Goal: Navigation & Orientation: Find specific page/section

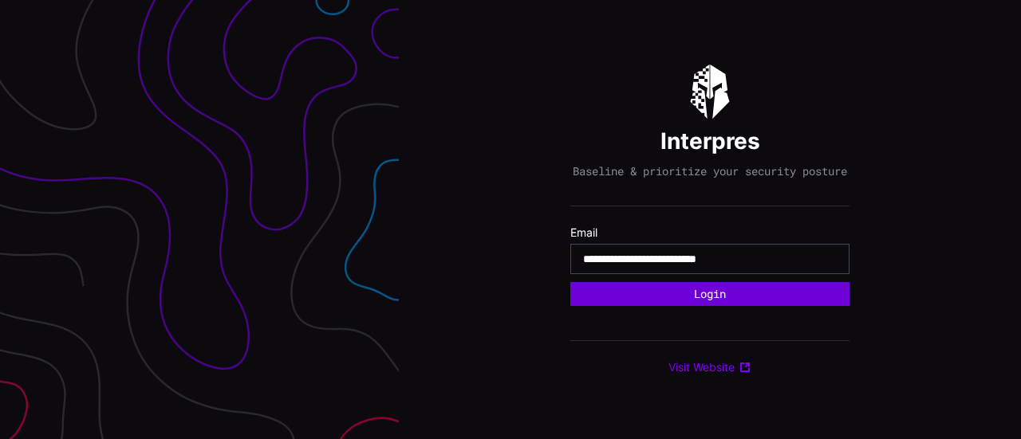
type input "**********"
click at [720, 297] on button "Login" at bounding box center [709, 294] width 269 height 23
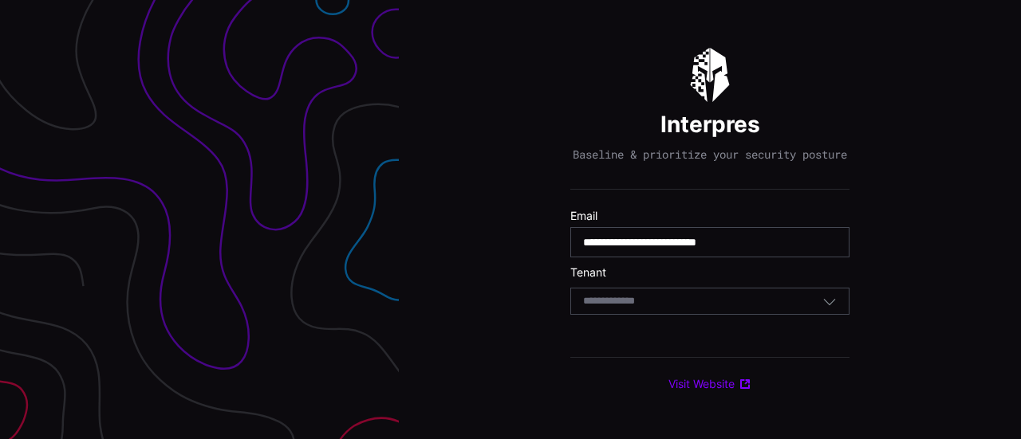
click at [725, 302] on div "Select Tenant" at bounding box center [702, 301] width 239 height 14
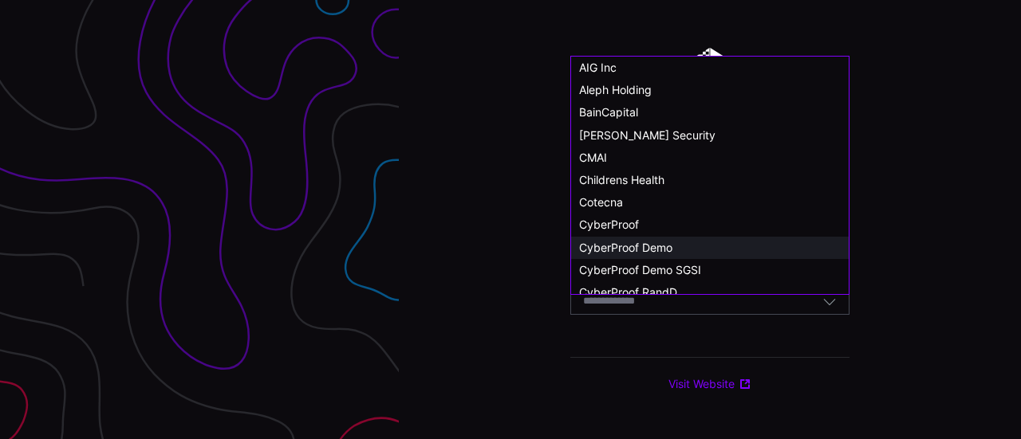
click at [730, 246] on div "CyberProof Demo" at bounding box center [710, 248] width 262 height 14
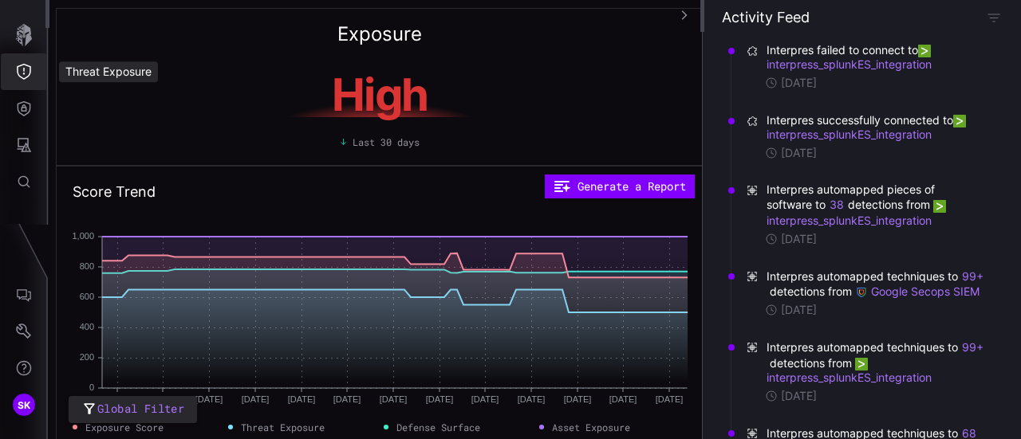
click at [24, 77] on icon "Threat Exposure" at bounding box center [24, 72] width 16 height 16
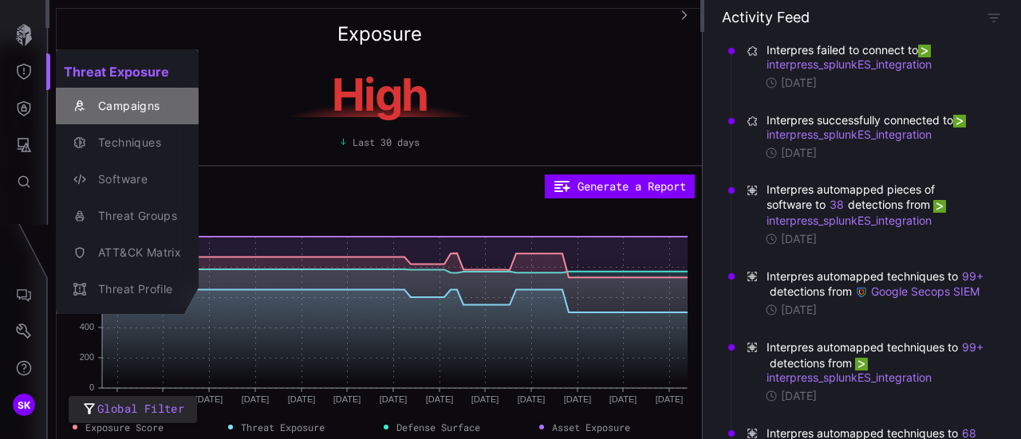
click at [128, 104] on div "Campaigns" at bounding box center [135, 106] width 91 height 20
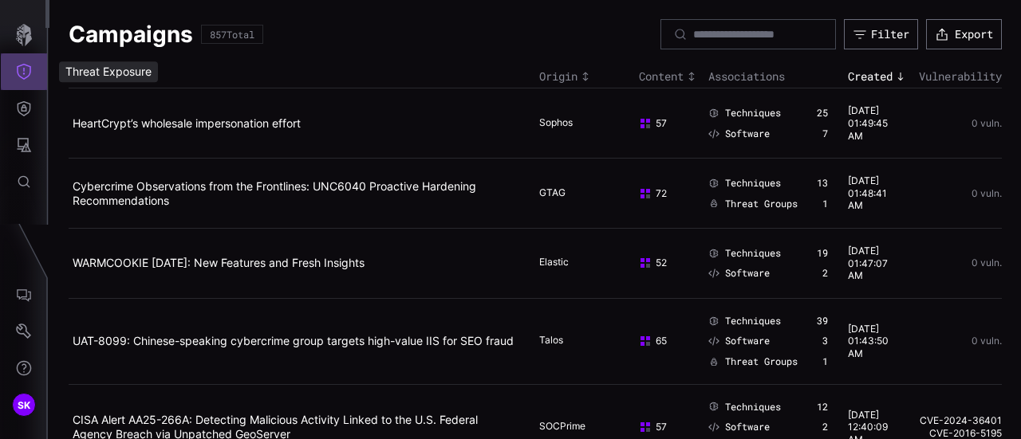
click at [22, 71] on icon "Threat Exposure" at bounding box center [24, 72] width 16 height 16
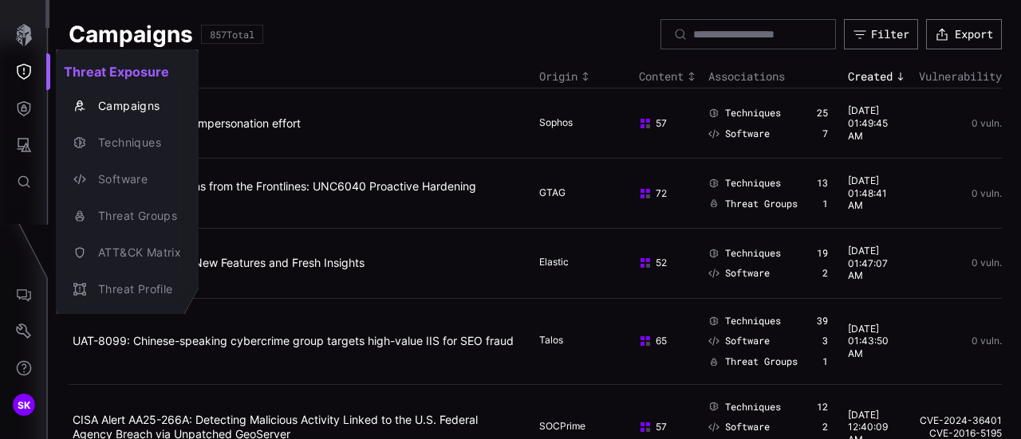
click at [28, 109] on div at bounding box center [510, 219] width 1021 height 439
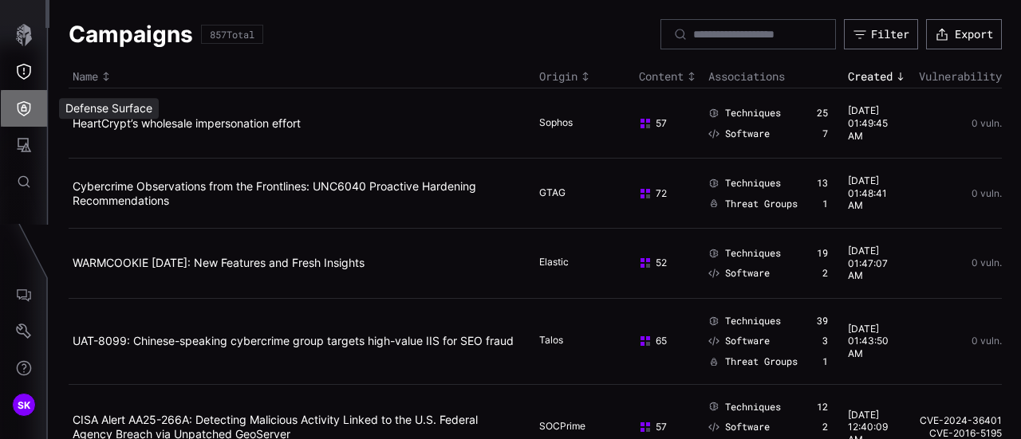
click at [28, 109] on icon "Defense Surface" at bounding box center [24, 108] width 16 height 16
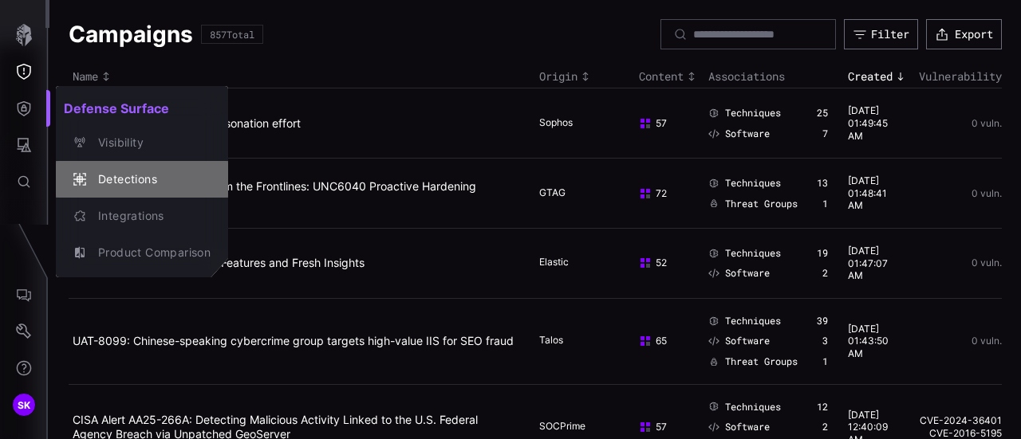
click at [116, 175] on div "Detections" at bounding box center [150, 180] width 120 height 20
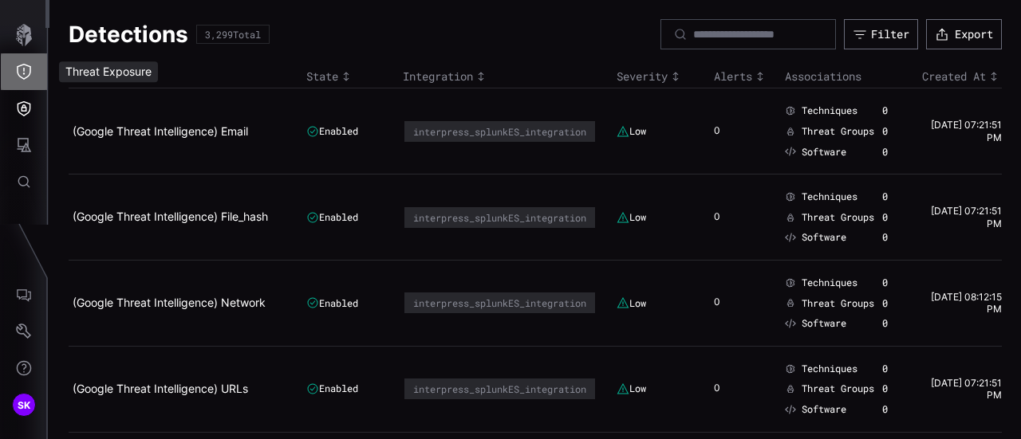
click at [26, 66] on icon "Threat Exposure" at bounding box center [24, 72] width 16 height 16
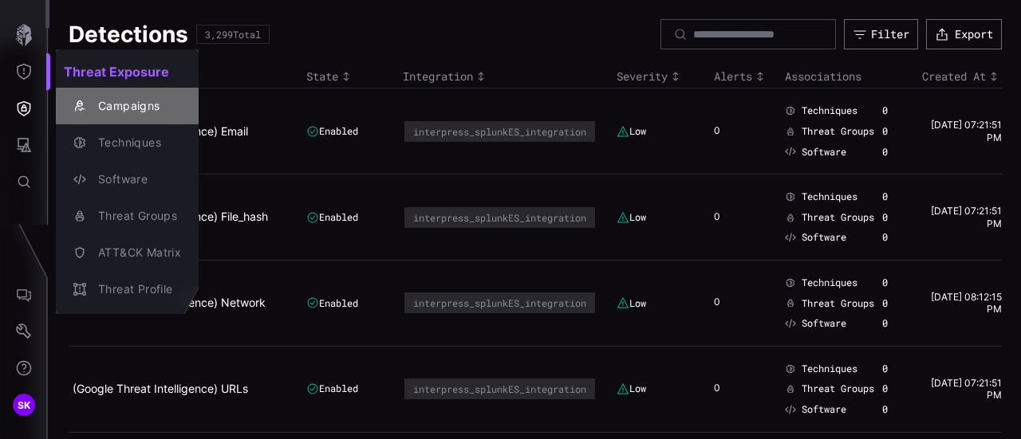
click at [104, 104] on div "Campaigns" at bounding box center [135, 106] width 91 height 20
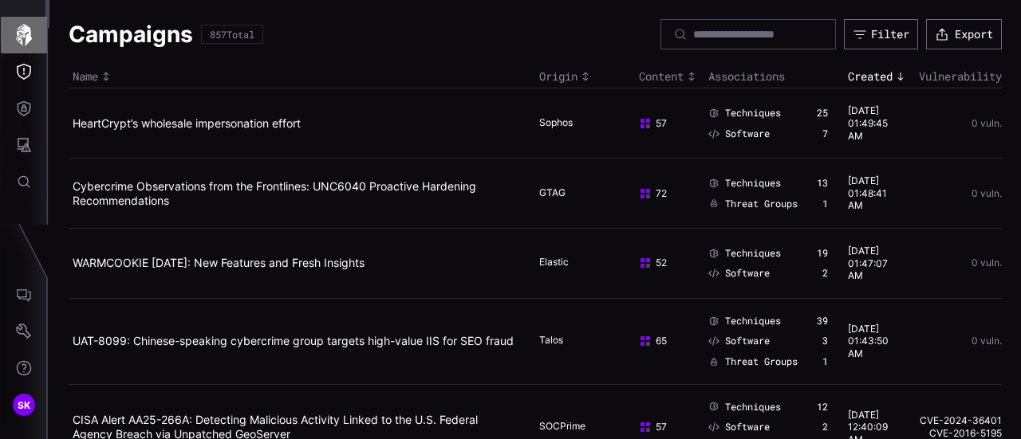
click at [24, 26] on icon "button" at bounding box center [24, 35] width 16 height 22
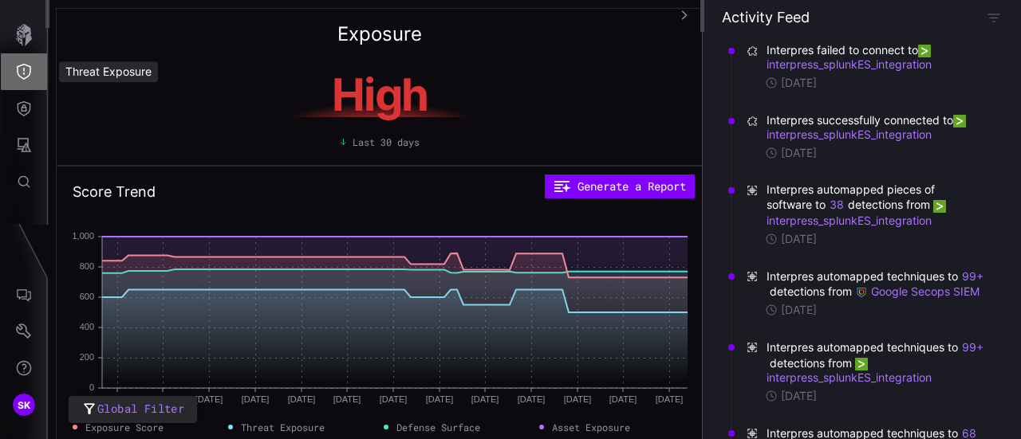
click at [24, 65] on icon "Threat Exposure" at bounding box center [24, 72] width 14 height 16
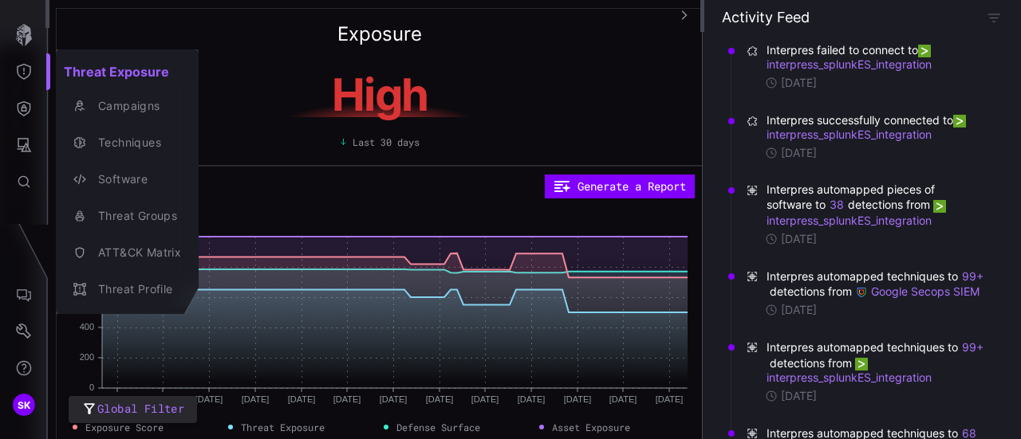
click at [24, 105] on div at bounding box center [510, 219] width 1021 height 439
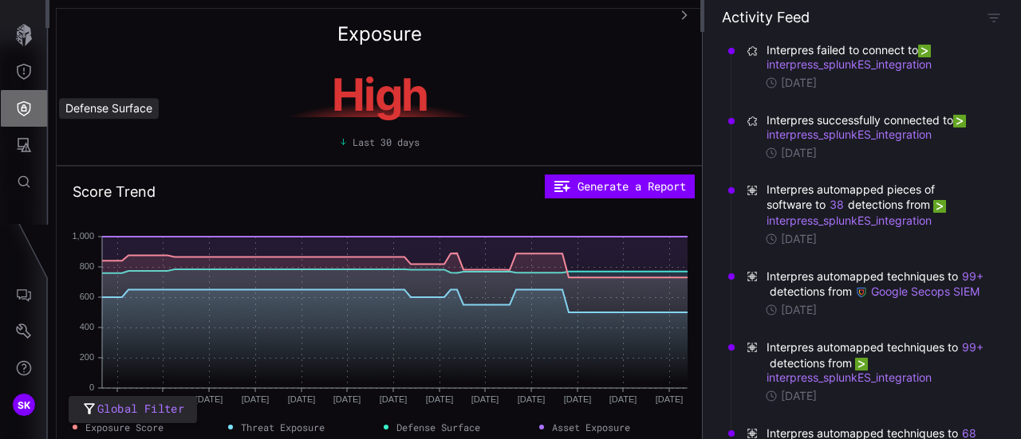
click at [24, 105] on icon "Defense Surface" at bounding box center [25, 108] width 14 height 15
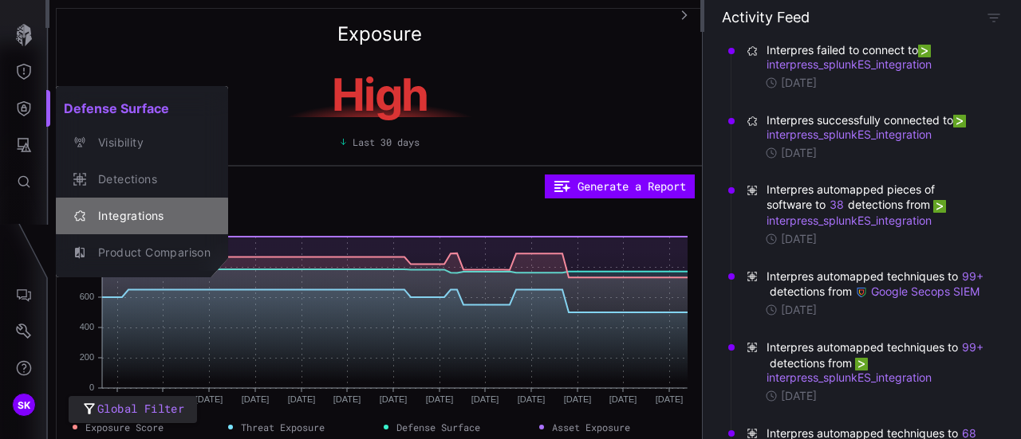
click at [131, 217] on div "Integrations" at bounding box center [150, 217] width 120 height 20
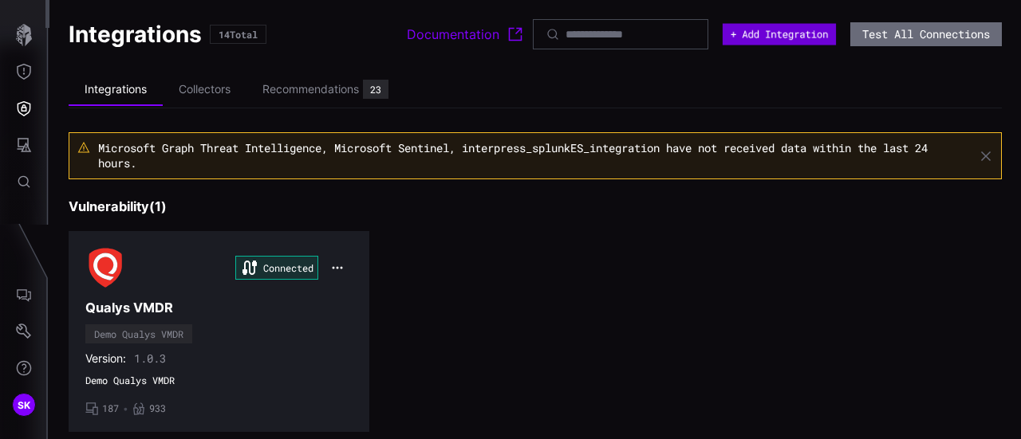
click at [760, 33] on button "+ Add Integration" at bounding box center [778, 35] width 113 height 22
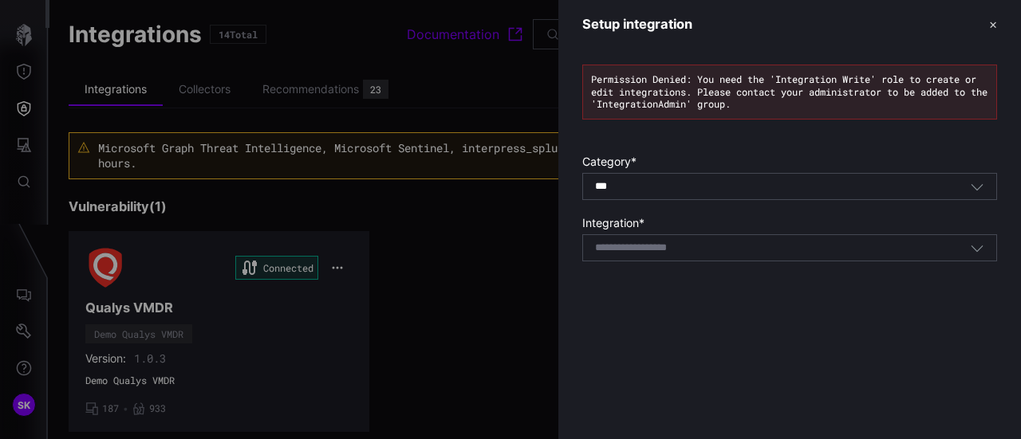
click at [765, 178] on div "*** All" at bounding box center [789, 186] width 415 height 27
click at [498, 249] on div at bounding box center [510, 219] width 1021 height 439
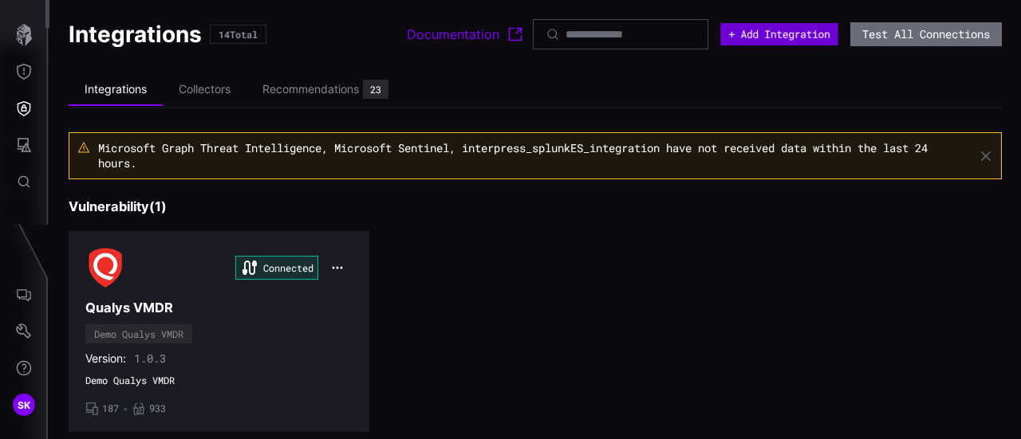
click at [756, 42] on button "+ Add Integration" at bounding box center [778, 34] width 117 height 22
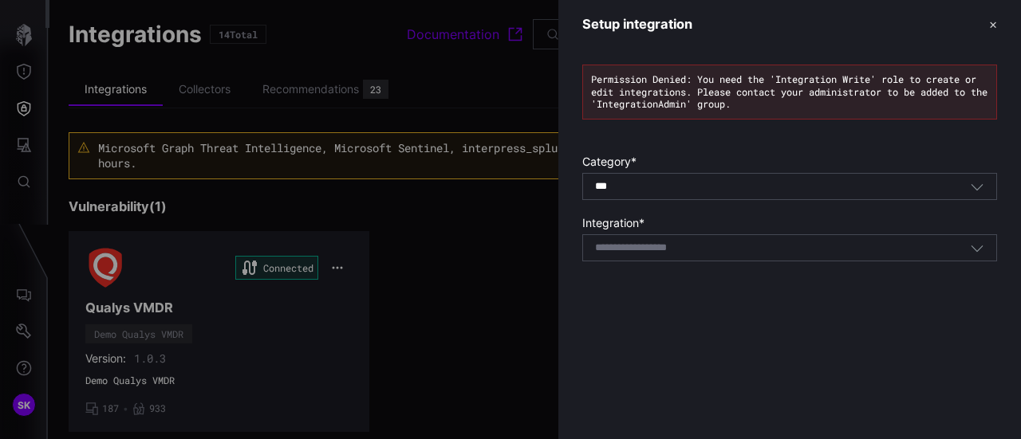
click at [891, 245] on div "Select integration" at bounding box center [782, 248] width 375 height 14
click at [840, 336] on div "Setup integration ✕ Permission Denied: You need the 'Integration Write' role to…" at bounding box center [789, 219] width 462 height 439
click at [462, 255] on div at bounding box center [510, 219] width 1021 height 439
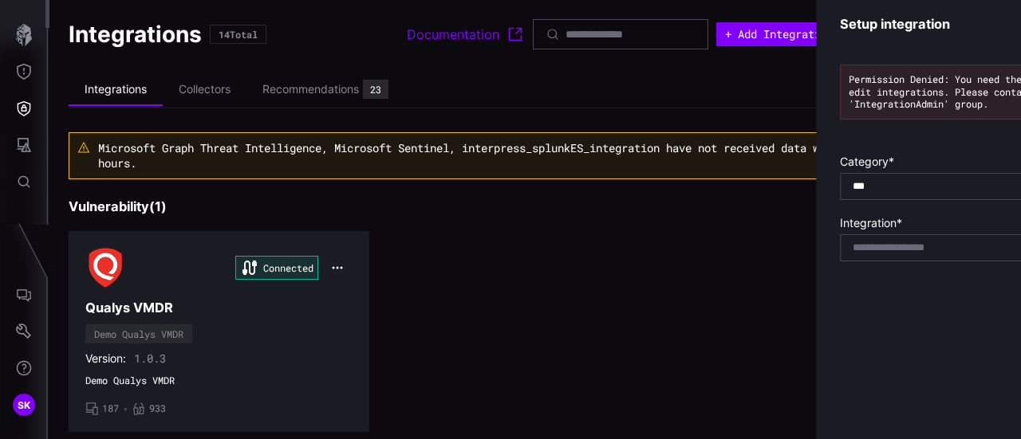
click at [462, 255] on div at bounding box center [510, 219] width 1021 height 439
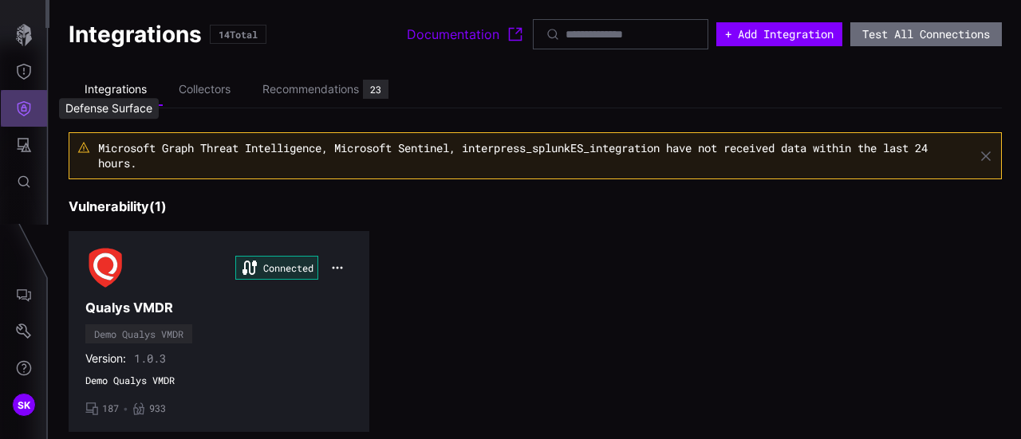
click at [27, 112] on icon "Defense Surface" at bounding box center [24, 108] width 16 height 16
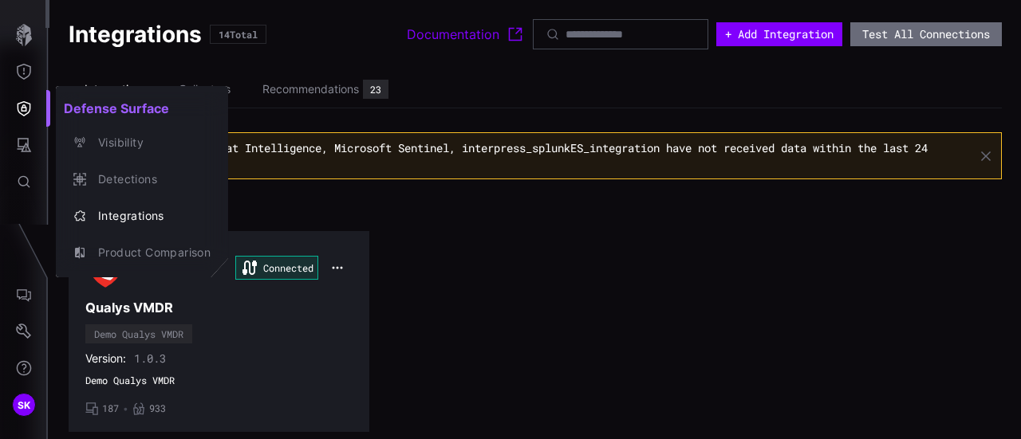
click at [21, 69] on div at bounding box center [510, 219] width 1021 height 439
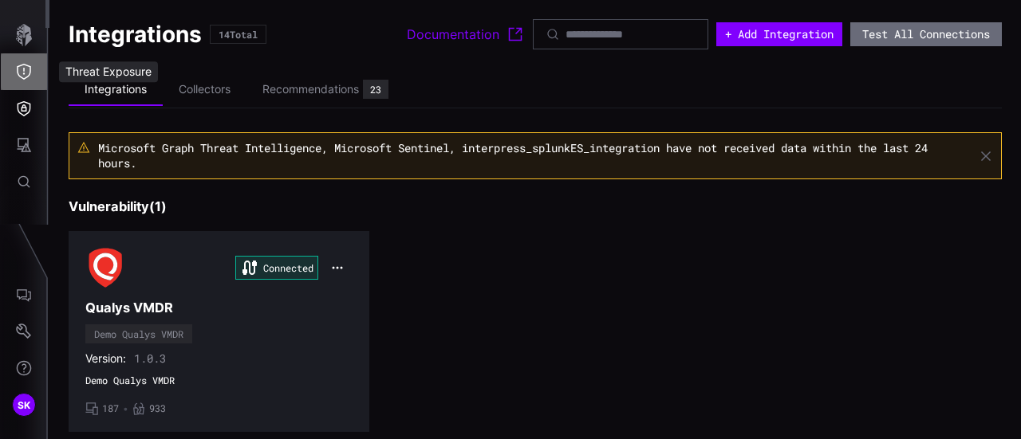
click at [21, 69] on icon "Threat Exposure" at bounding box center [24, 72] width 16 height 16
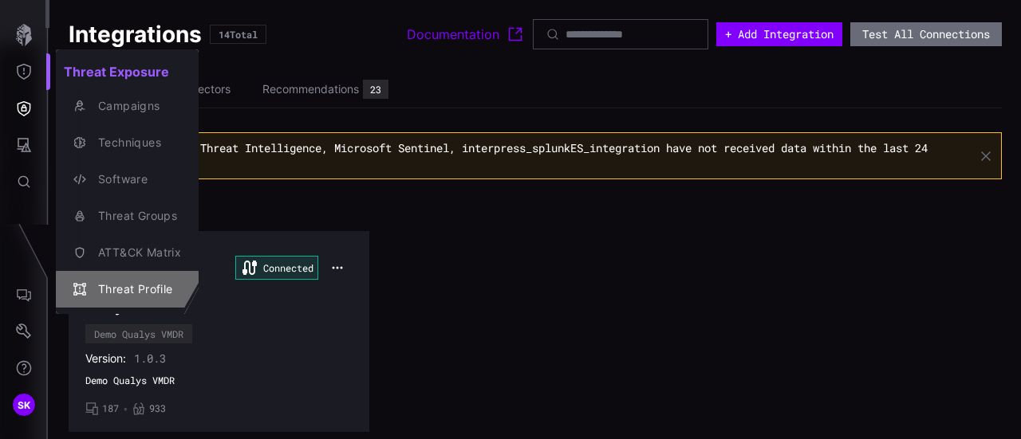
click at [128, 289] on div "Threat Profile" at bounding box center [135, 290] width 91 height 20
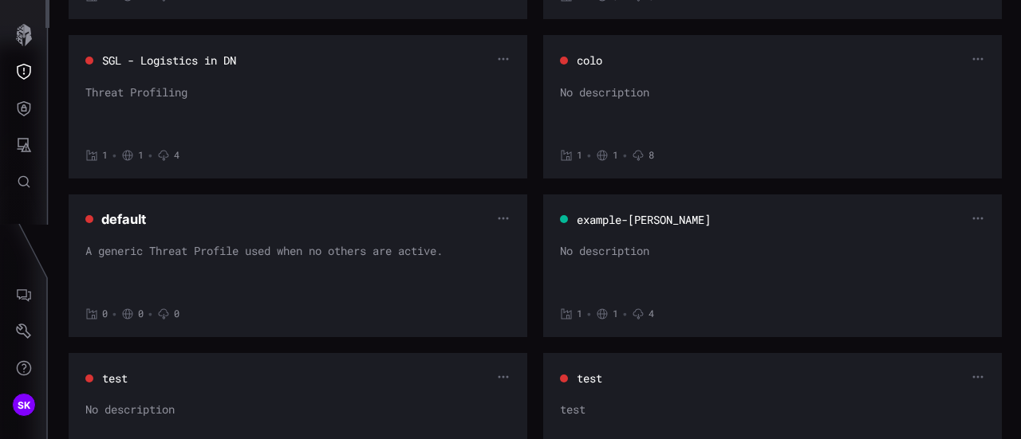
scroll to position [893, 0]
click at [645, 216] on button "example-adani" at bounding box center [644, 218] width 136 height 16
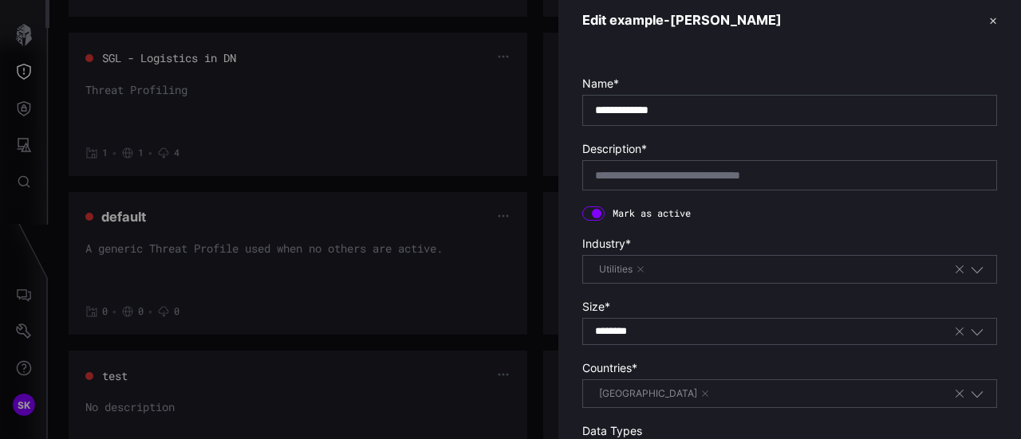
scroll to position [0, 0]
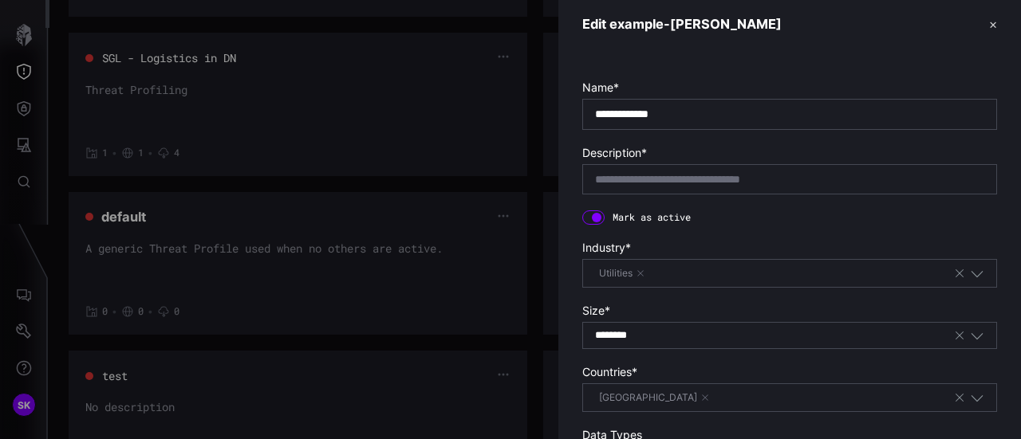
click at [989, 21] on button "✕" at bounding box center [993, 24] width 8 height 17
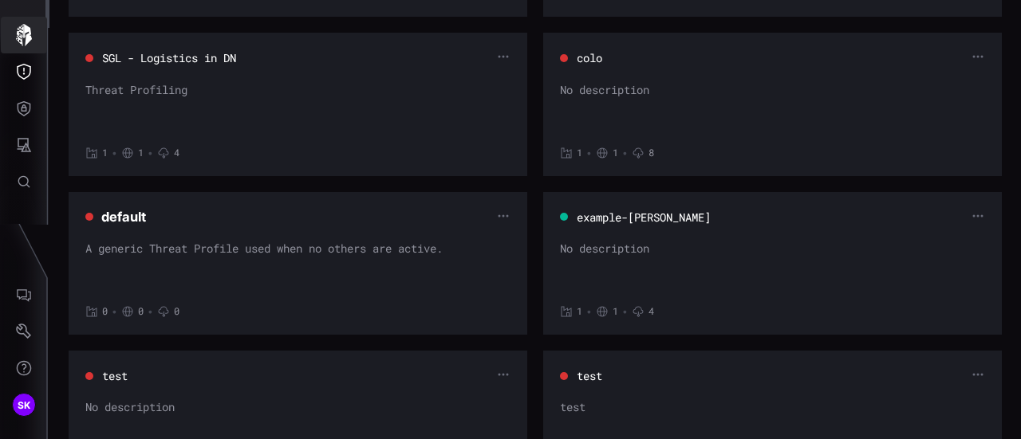
click at [22, 27] on icon "button" at bounding box center [24, 35] width 16 height 22
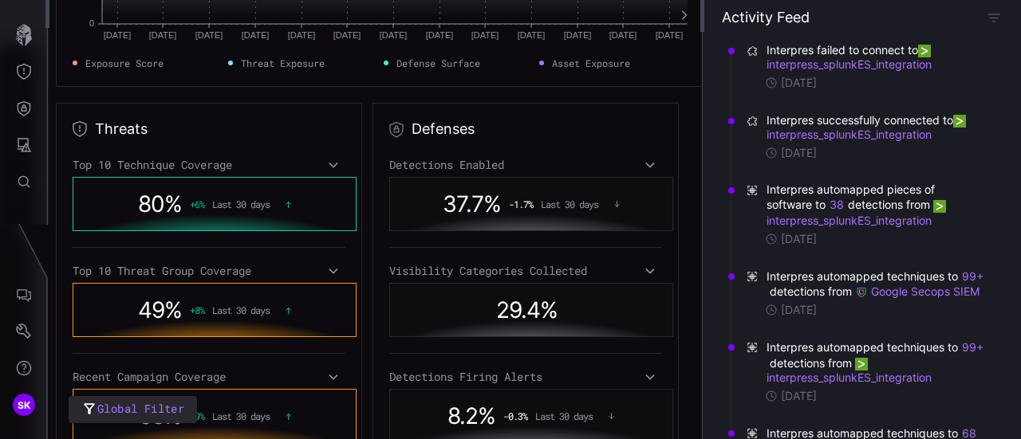
scroll to position [367, 0]
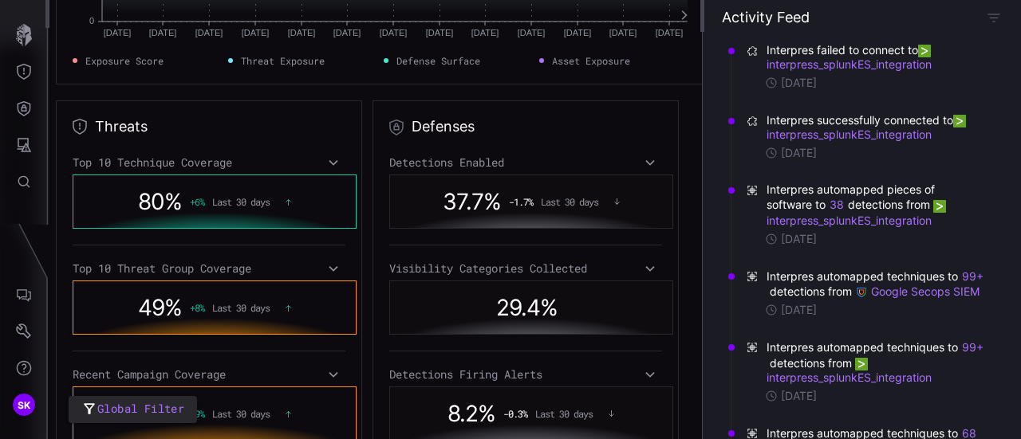
click at [142, 163] on div "Top 10 Technique Coverage" at bounding box center [209, 162] width 273 height 14
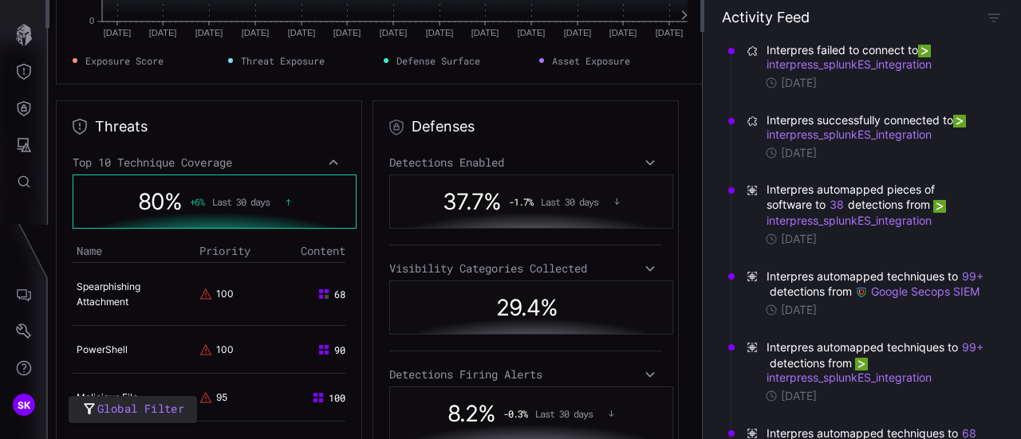
click at [142, 163] on div "Top 10 Technique Coverage" at bounding box center [209, 162] width 273 height 14
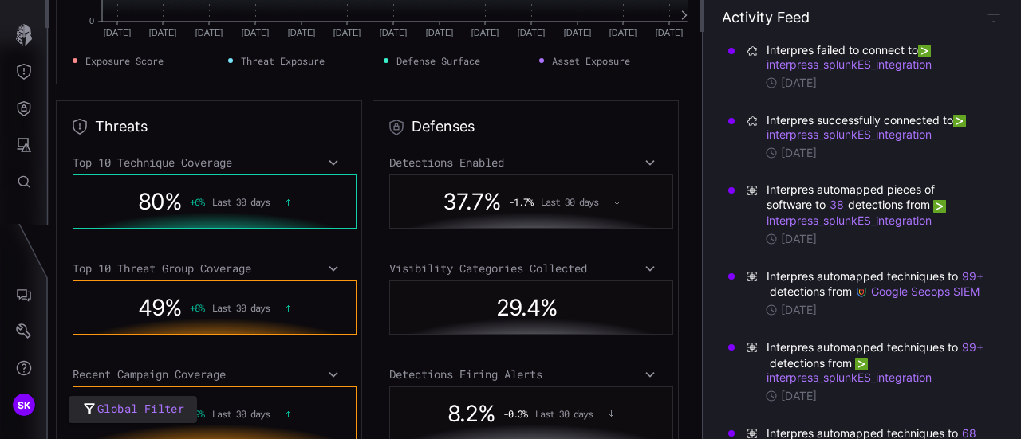
click at [142, 163] on div "Top 10 Technique Coverage" at bounding box center [209, 162] width 273 height 14
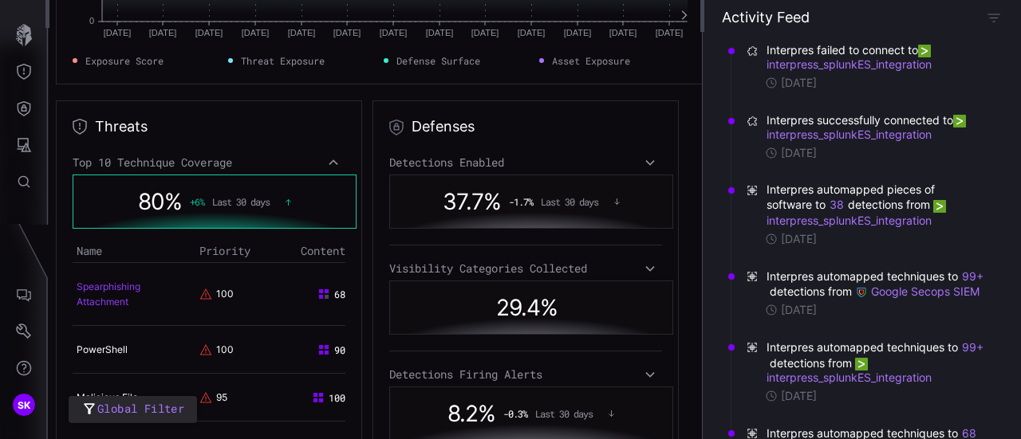
click at [113, 288] on link "Spearphishing Attachment" at bounding box center [109, 294] width 64 height 27
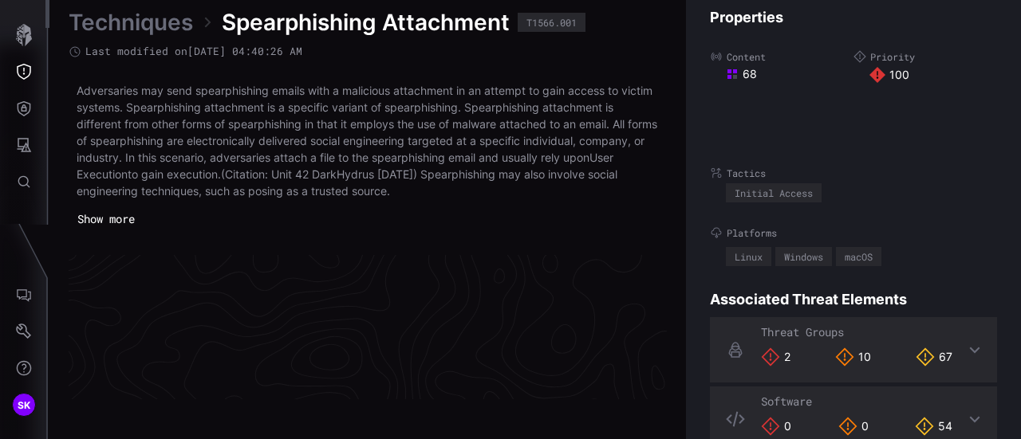
scroll to position [3521, 903]
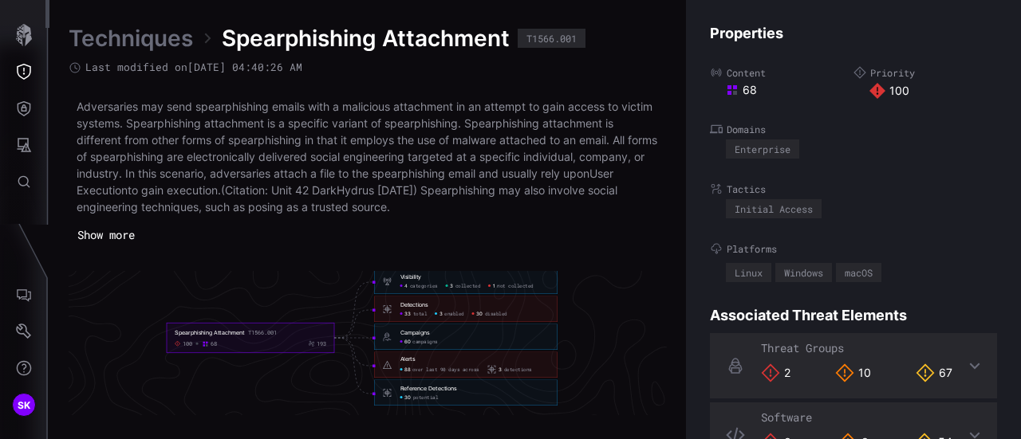
click at [415, 307] on div "Detections" at bounding box center [414, 305] width 28 height 7
click at [411, 308] on div "Detections 33 total 3 enabled 30 disabled" at bounding box center [474, 309] width 149 height 15
click at [408, 303] on div "Detections" at bounding box center [414, 305] width 28 height 7
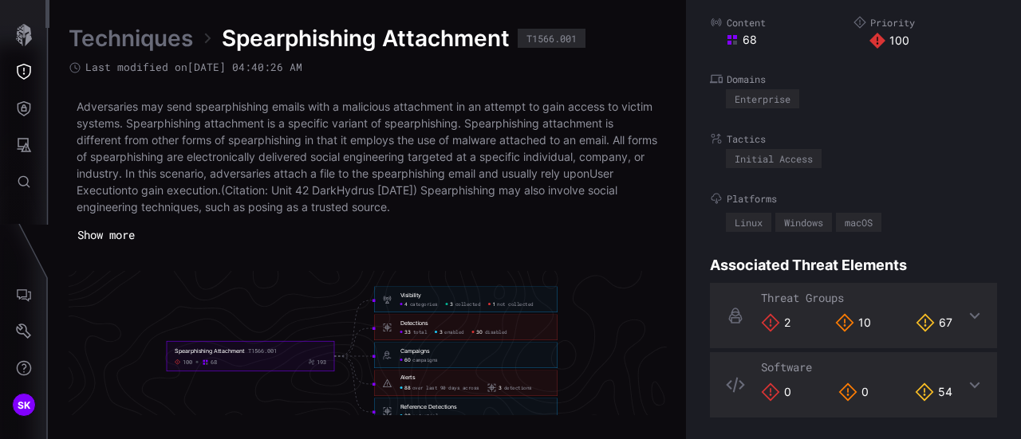
scroll to position [3489, 903]
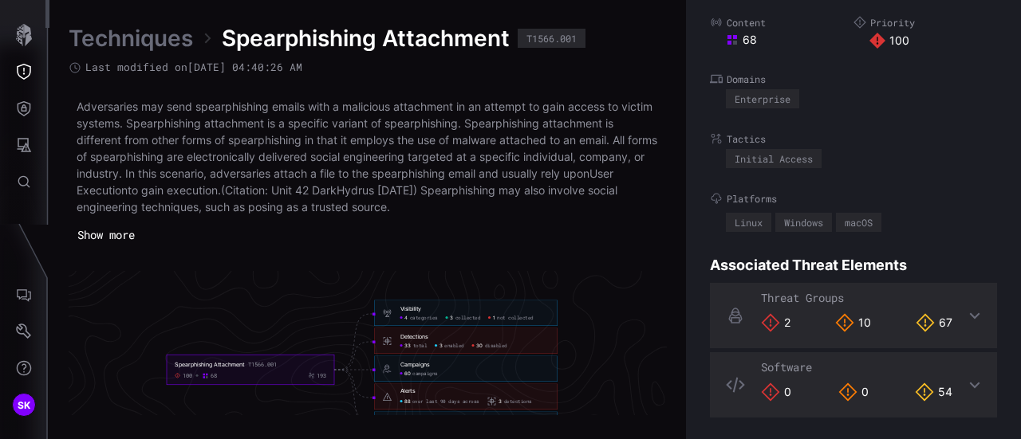
click at [415, 344] on span "total" at bounding box center [420, 346] width 14 height 6
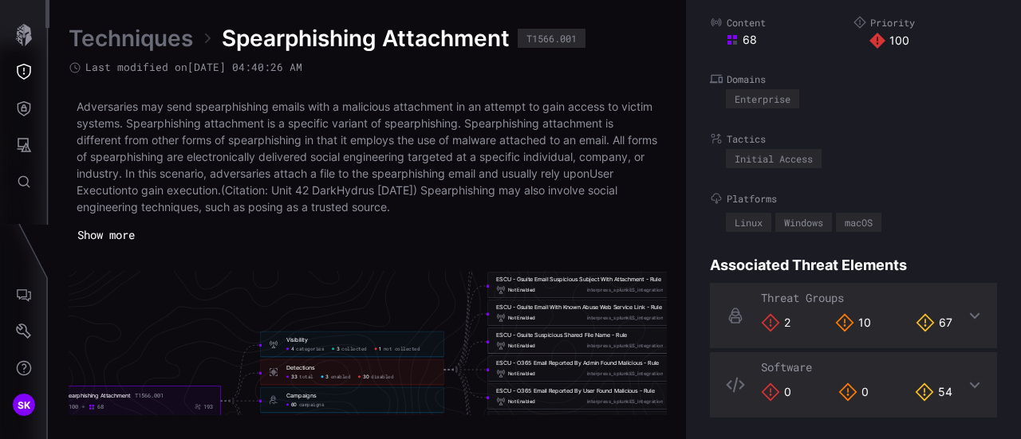
click at [536, 333] on div "ESCU - Gsuite Suspicious Shared File Name - Rule" at bounding box center [561, 335] width 131 height 7
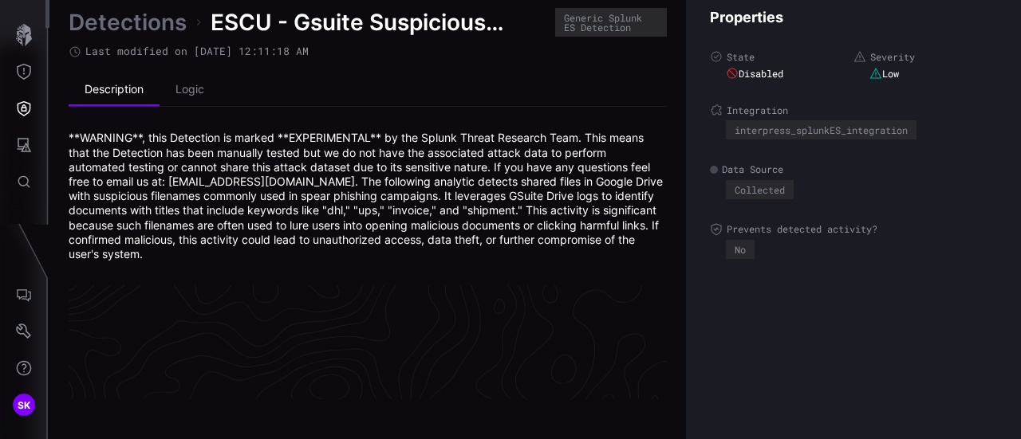
scroll to position [3537, 903]
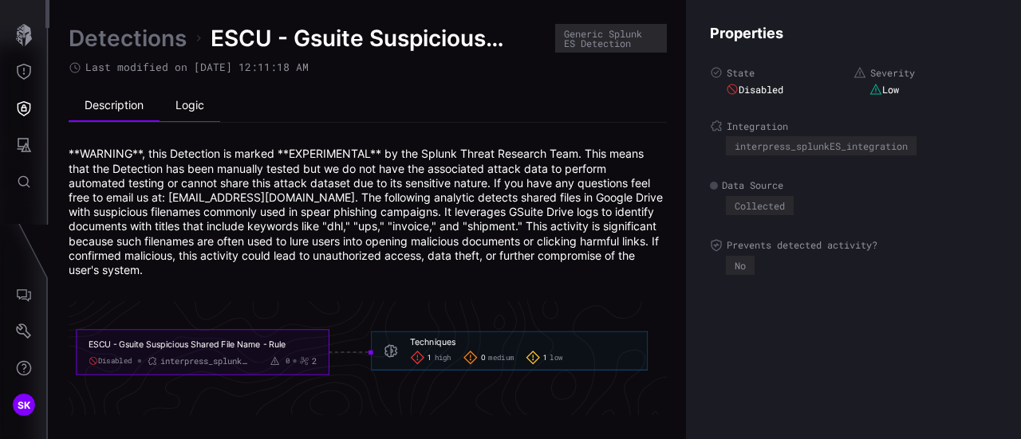
click at [187, 109] on li "Logic" at bounding box center [189, 106] width 61 height 32
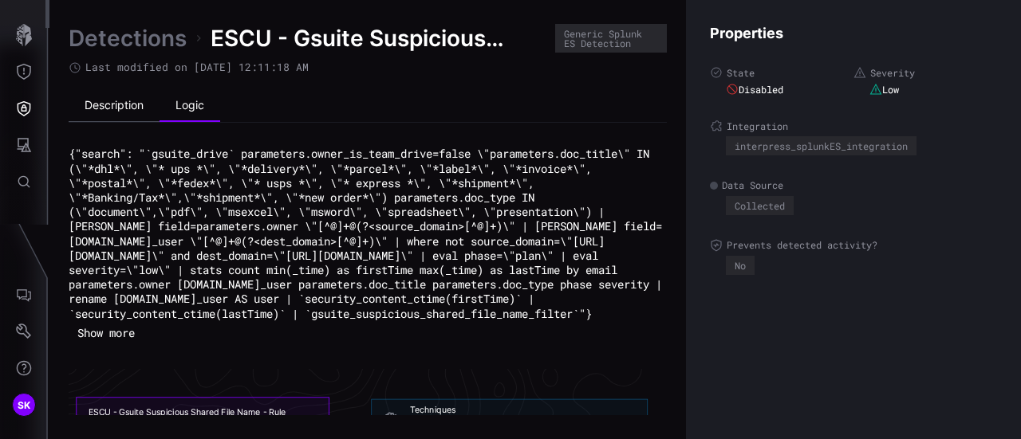
click at [116, 96] on li "Description" at bounding box center [114, 106] width 91 height 32
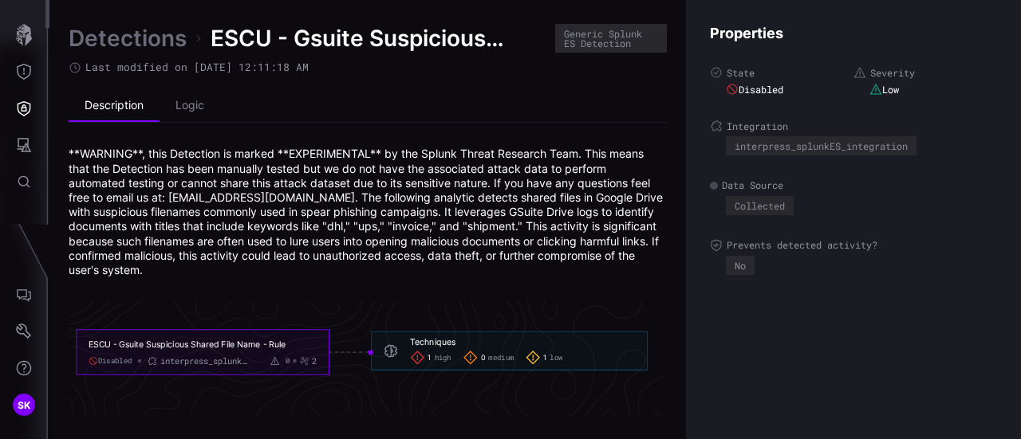
click at [435, 356] on span "high" at bounding box center [443, 358] width 17 height 10
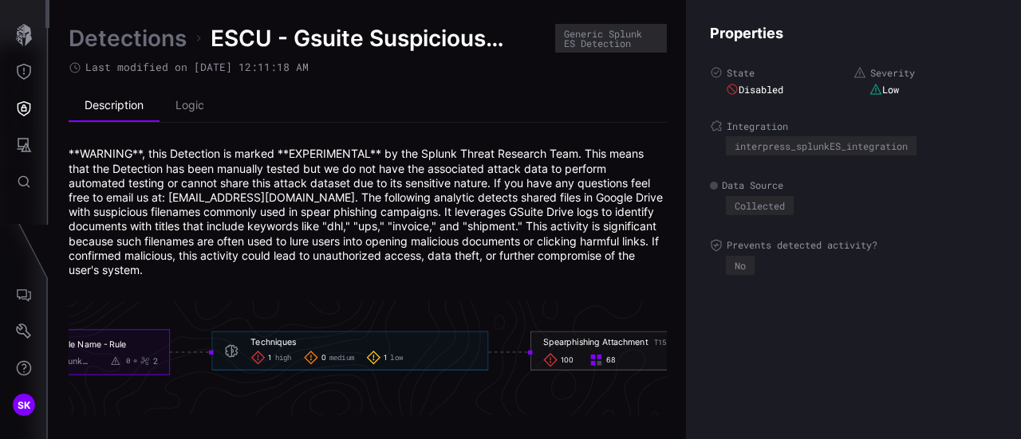
click at [563, 356] on span "100" at bounding box center [568, 361] width 14 height 10
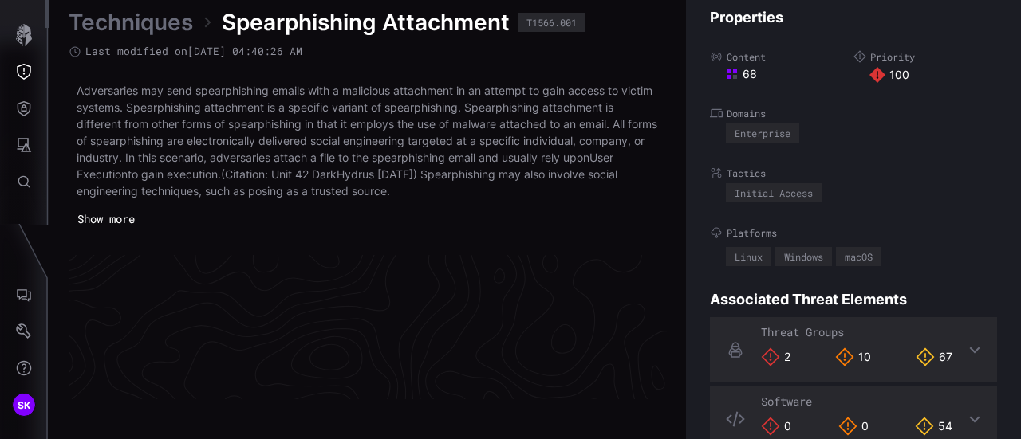
scroll to position [3521, 903]
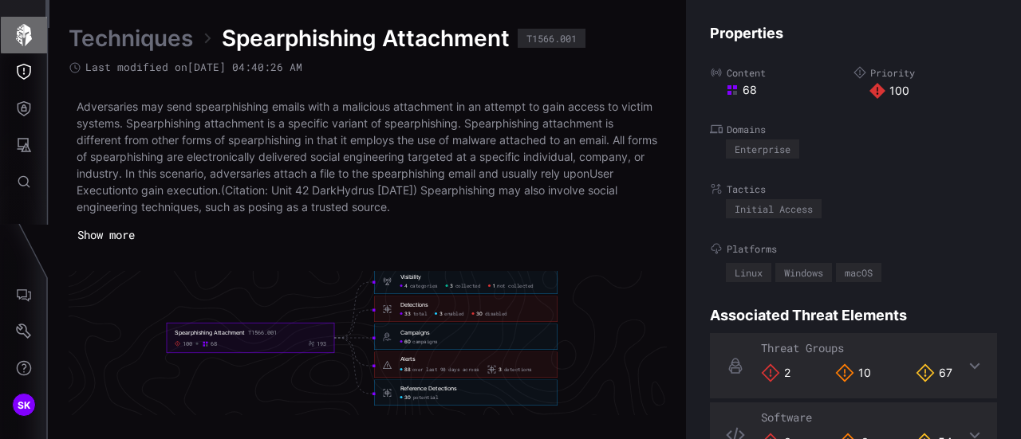
click at [18, 31] on icon "button" at bounding box center [24, 35] width 16 height 22
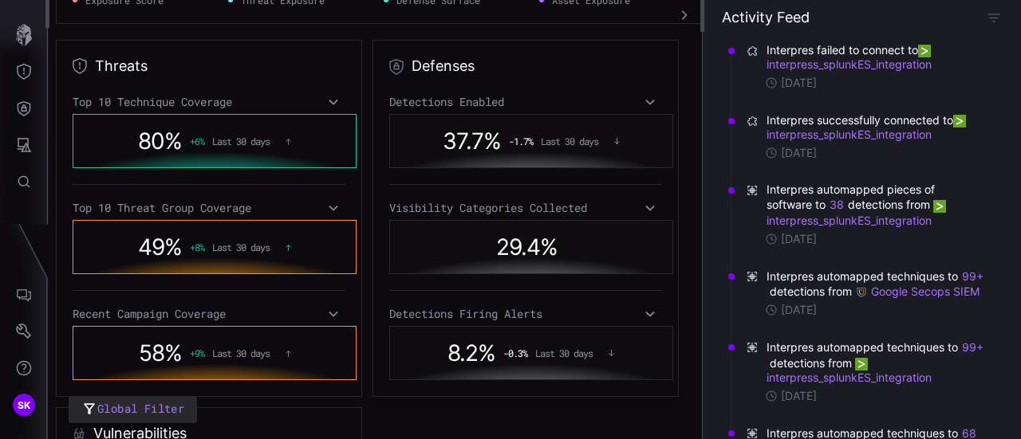
scroll to position [431, 0]
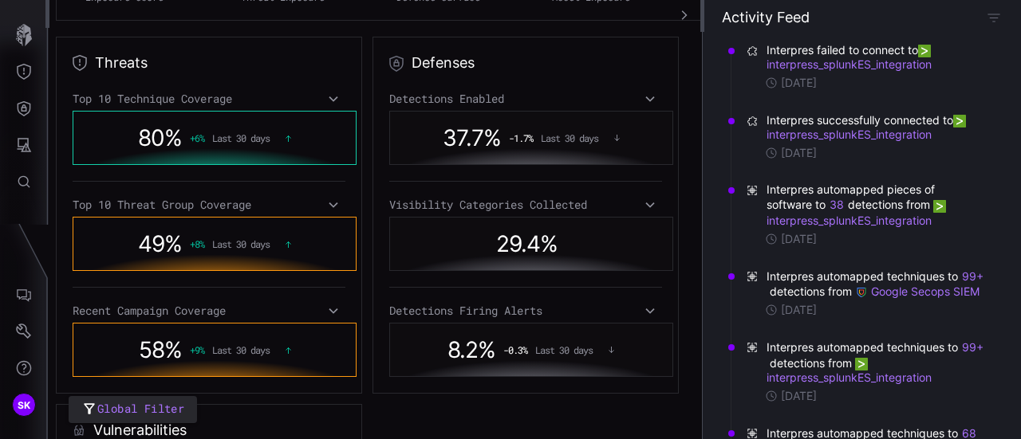
click at [162, 232] on span "49 %" at bounding box center [160, 243] width 44 height 27
click at [203, 211] on div "Top 10 Technique Coverage 80 % + 6 % Last 30 days Top 10 Threat Group Coverage …" at bounding box center [209, 234] width 273 height 285
click at [270, 206] on div "Top 10 Threat Group Coverage" at bounding box center [209, 205] width 273 height 14
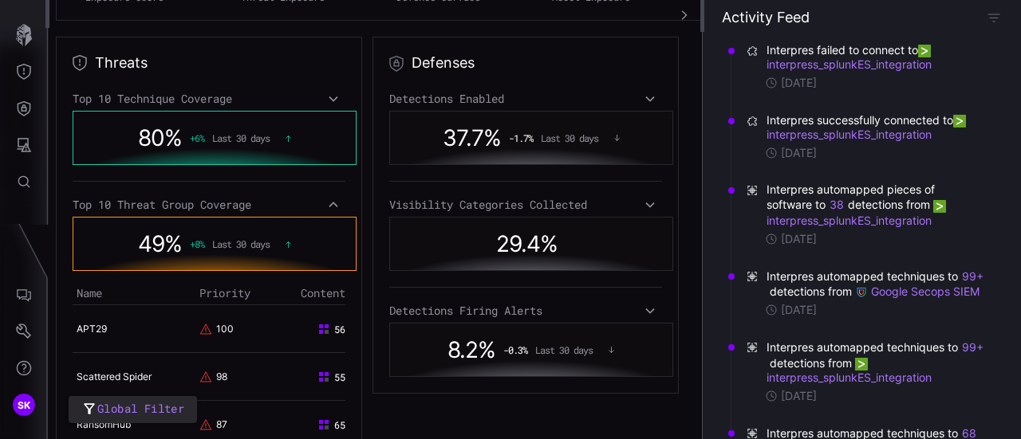
click at [225, 238] on span "Last 30 days" at bounding box center [240, 243] width 57 height 11
click at [95, 325] on link "APT29" at bounding box center [92, 329] width 30 height 12
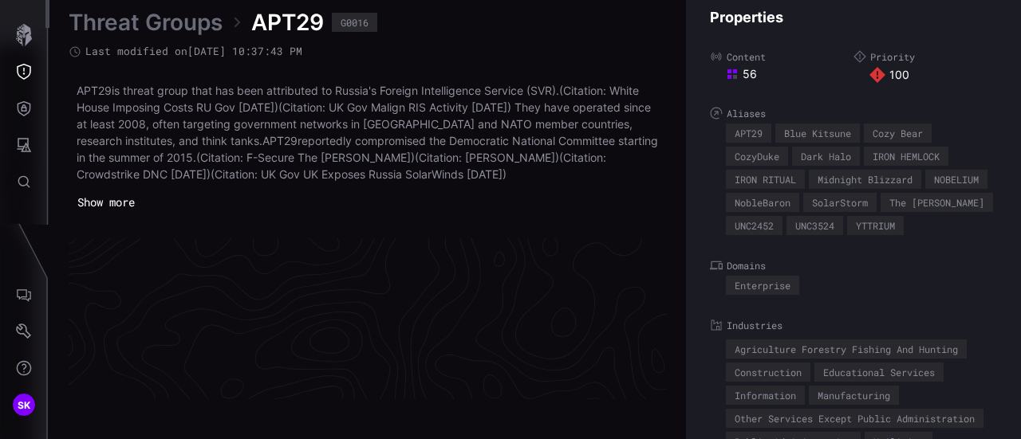
scroll to position [3513, 903]
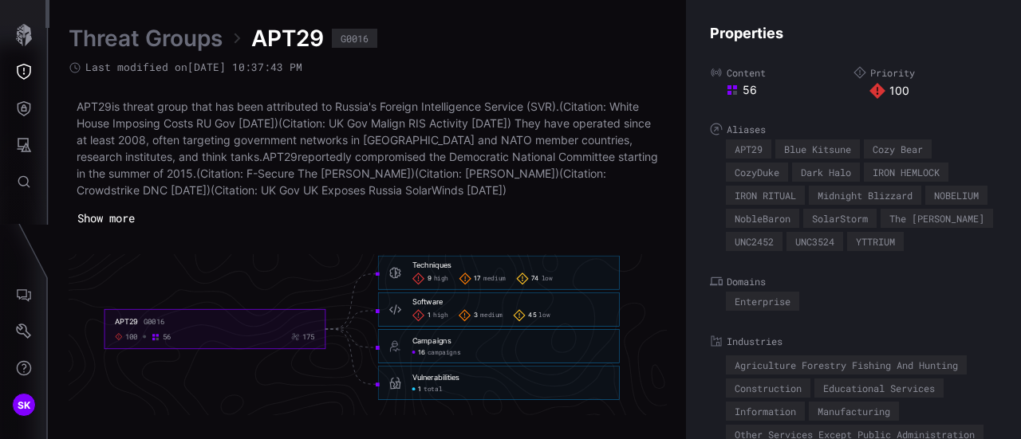
click at [416, 350] on div "16 campaigns" at bounding box center [436, 352] width 49 height 8
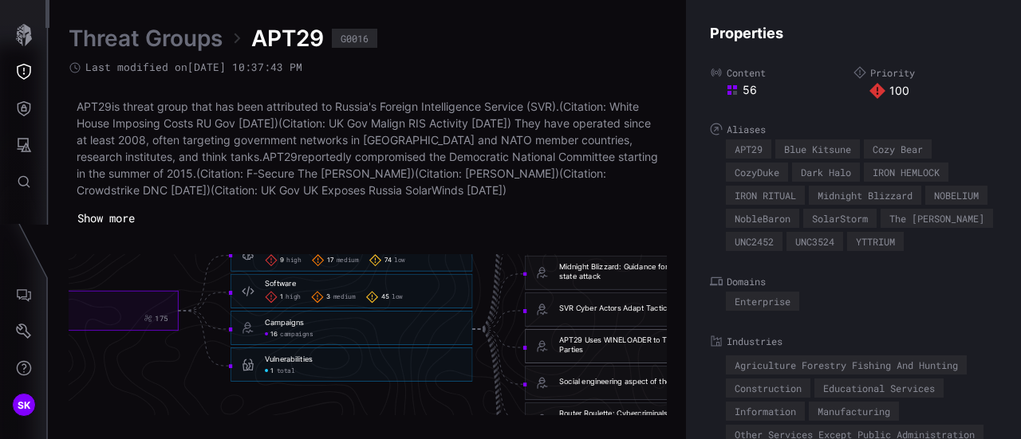
click at [579, 344] on div "APT29 Uses WINELOADER to Target German Political Parties" at bounding box center [657, 345] width 196 height 19
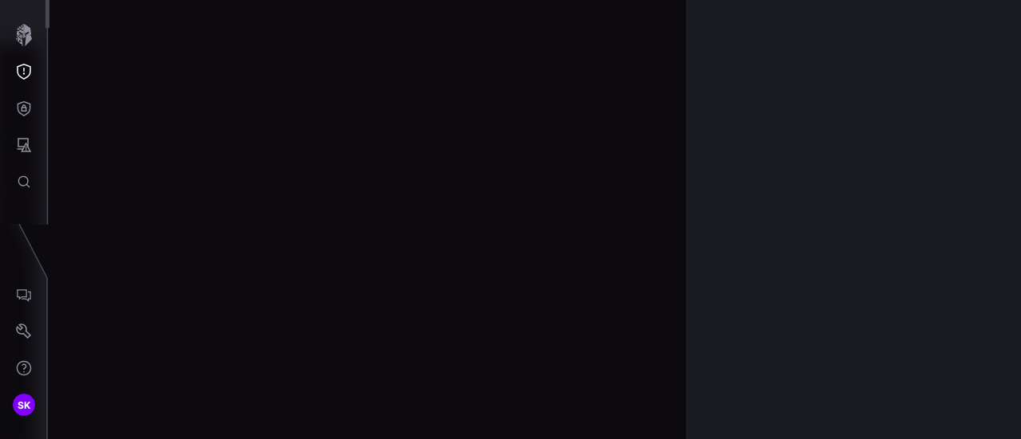
scroll to position [3479, 903]
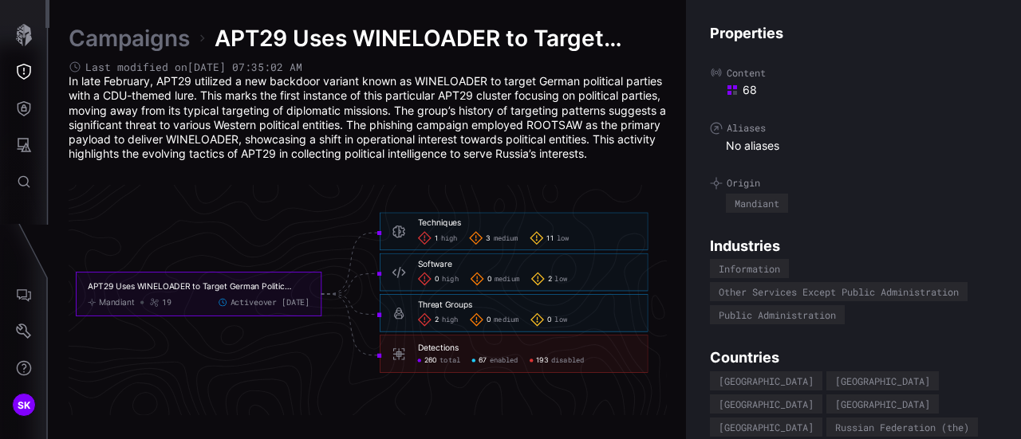
click at [438, 317] on div "2 high" at bounding box center [438, 320] width 40 height 14
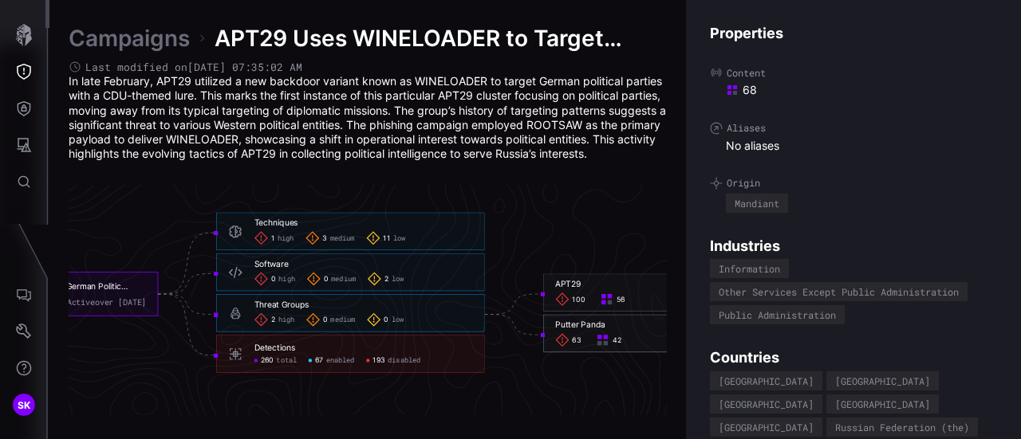
click at [576, 340] on span "63" at bounding box center [576, 340] width 9 height 9
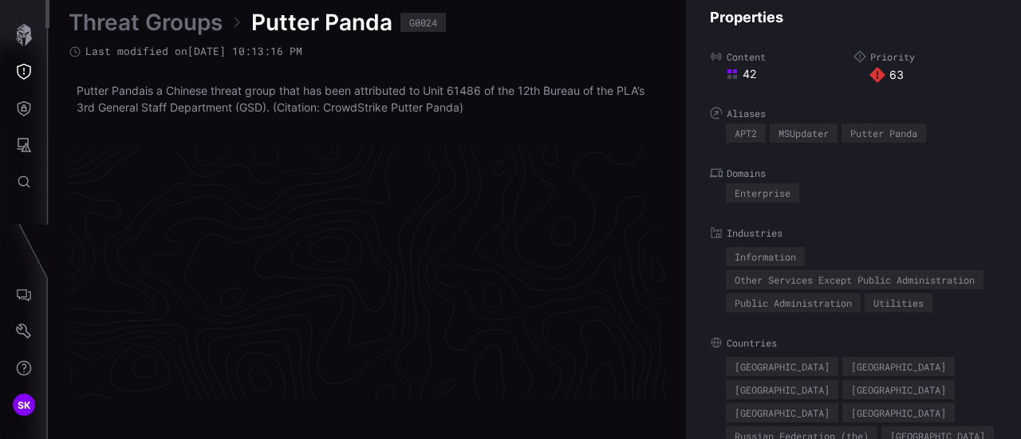
scroll to position [3468, 903]
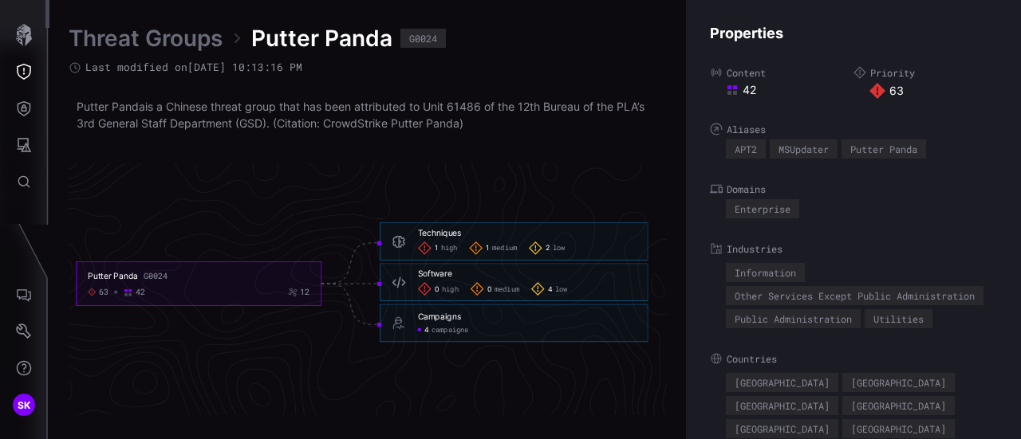
click at [456, 333] on span "campaigns" at bounding box center [449, 329] width 37 height 9
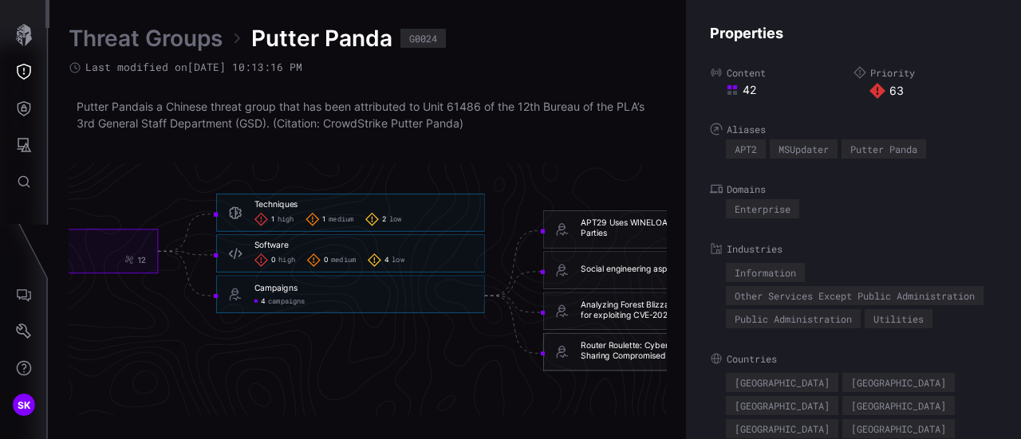
click at [628, 345] on div "Router Roulette: Cybercriminals and Nation-States Sharing Compromised Networks" at bounding box center [689, 351] width 218 height 22
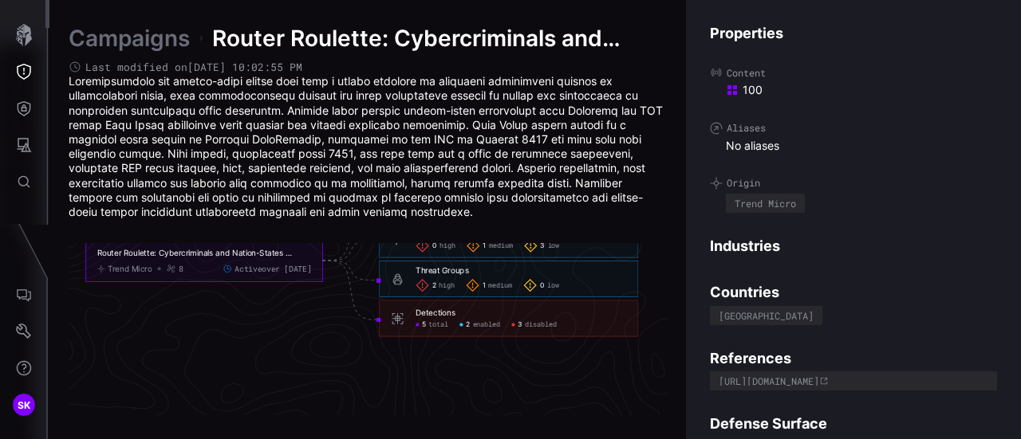
scroll to position [3571, 903]
click at [432, 325] on span "total" at bounding box center [438, 324] width 20 height 9
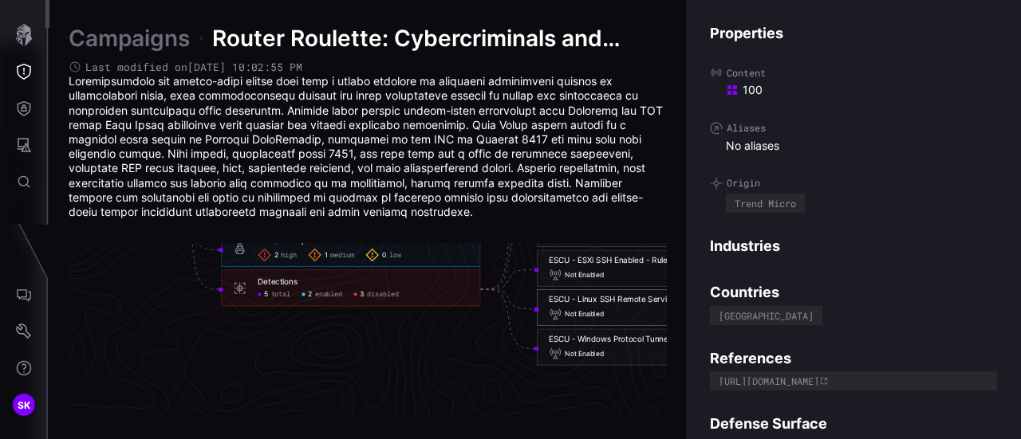
click at [589, 301] on div "ESCU - Linux SSH Remote Services Script Execute - Rule" at bounding box center [654, 300] width 211 height 10
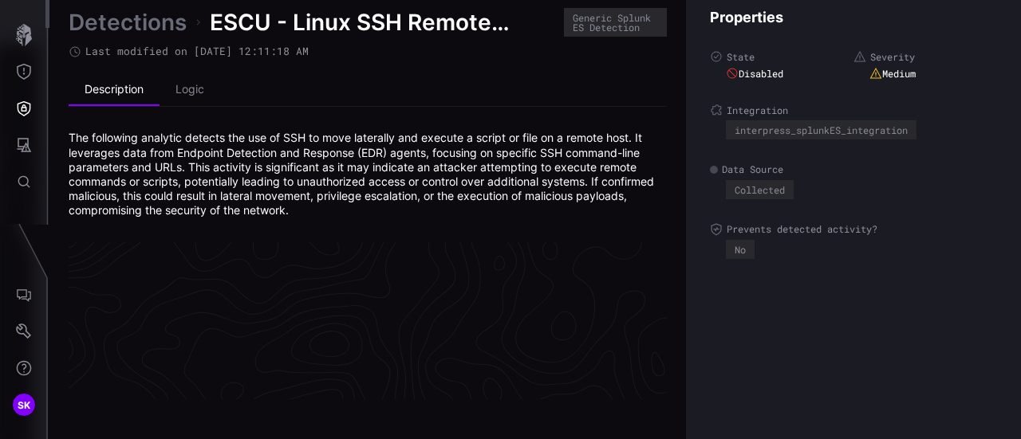
scroll to position [3515, 903]
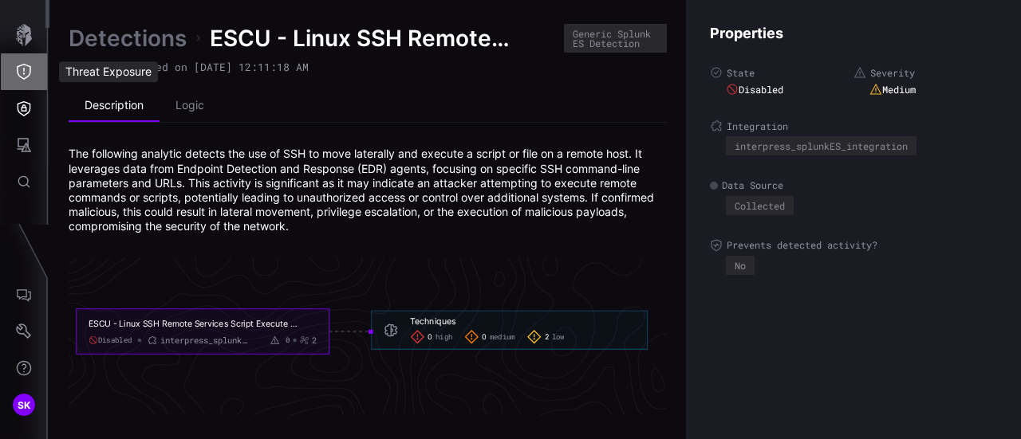
click at [28, 76] on icon "Threat Exposure" at bounding box center [24, 72] width 14 height 16
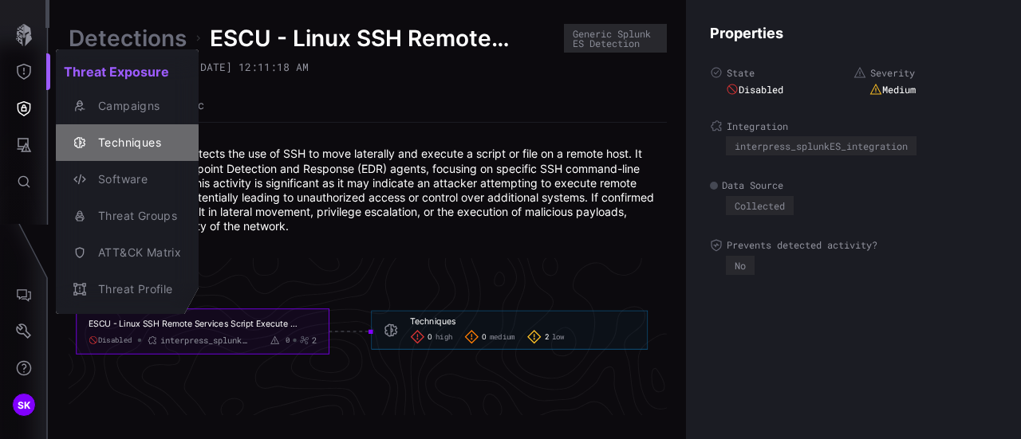
click at [129, 139] on div "Techniques" at bounding box center [135, 143] width 91 height 20
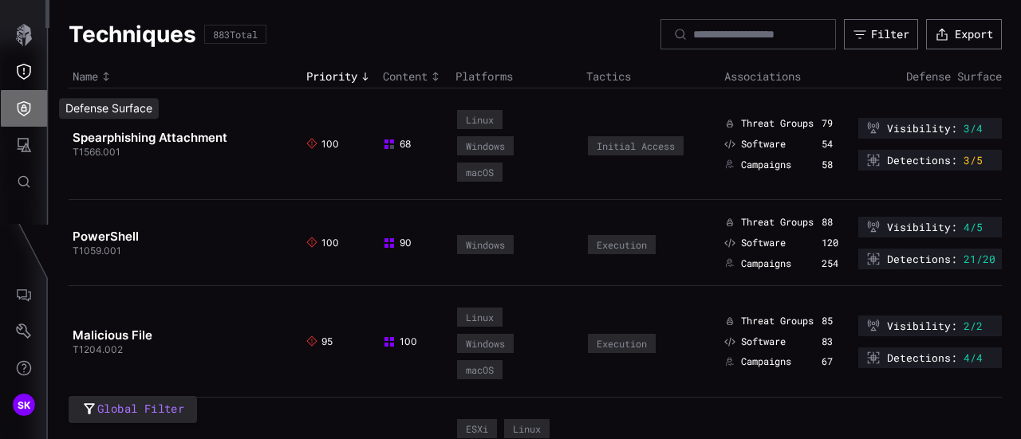
click at [18, 112] on icon "Defense Surface" at bounding box center [24, 108] width 16 height 16
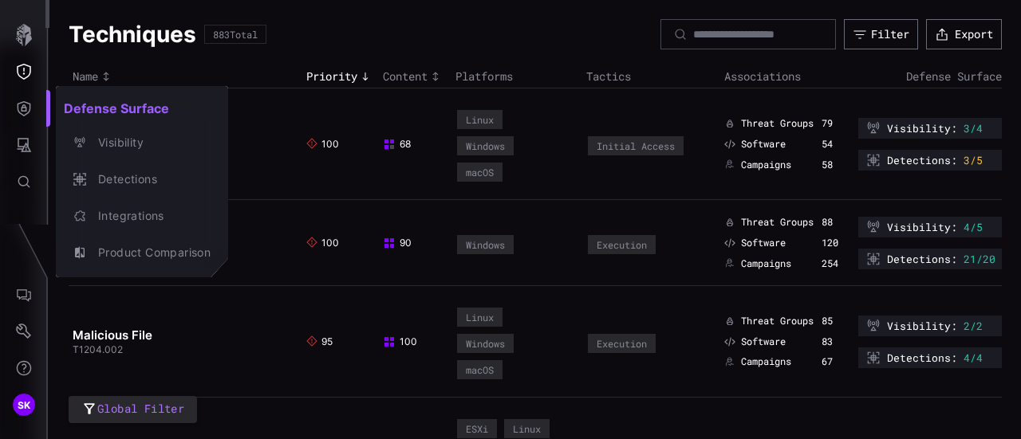
click at [18, 73] on div at bounding box center [510, 219] width 1021 height 439
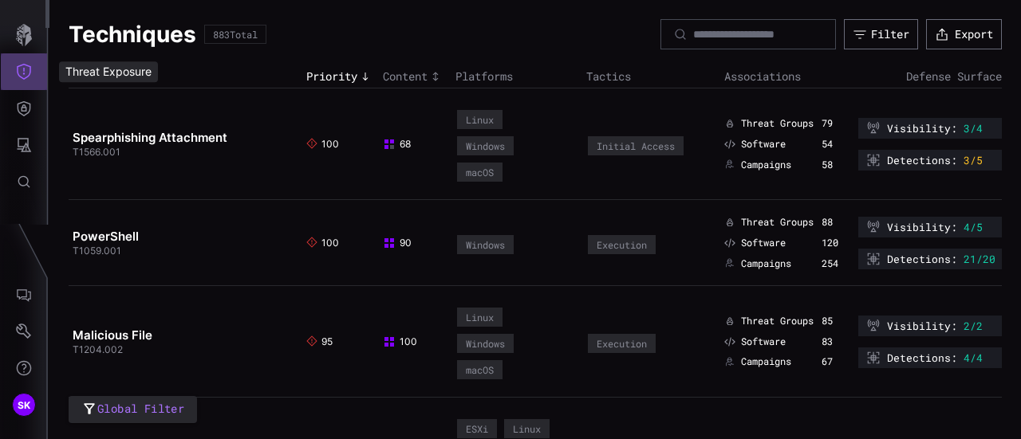
click at [18, 73] on icon "Threat Exposure" at bounding box center [24, 72] width 16 height 16
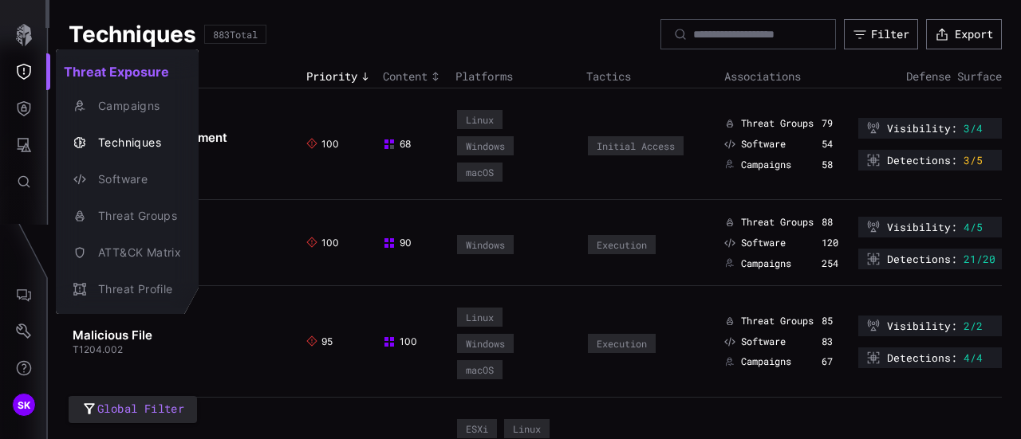
click at [27, 107] on div at bounding box center [510, 219] width 1021 height 439
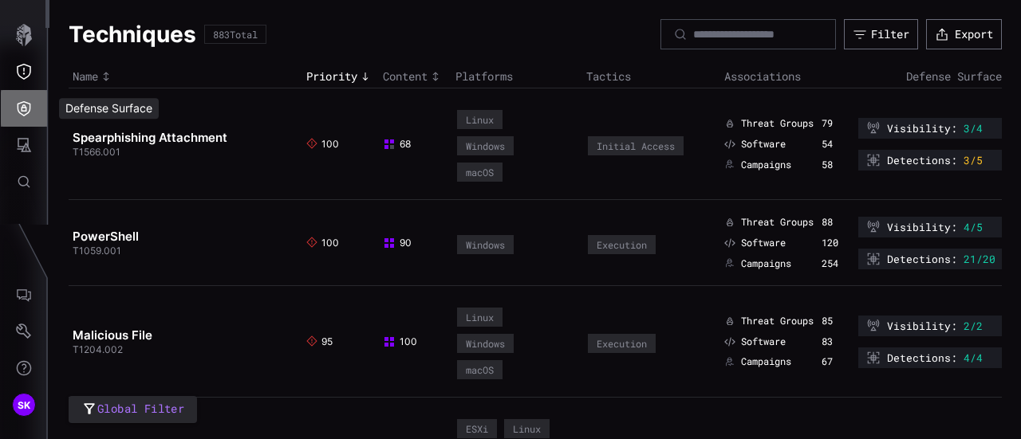
click at [27, 107] on icon "Defense Surface" at bounding box center [24, 108] width 16 height 16
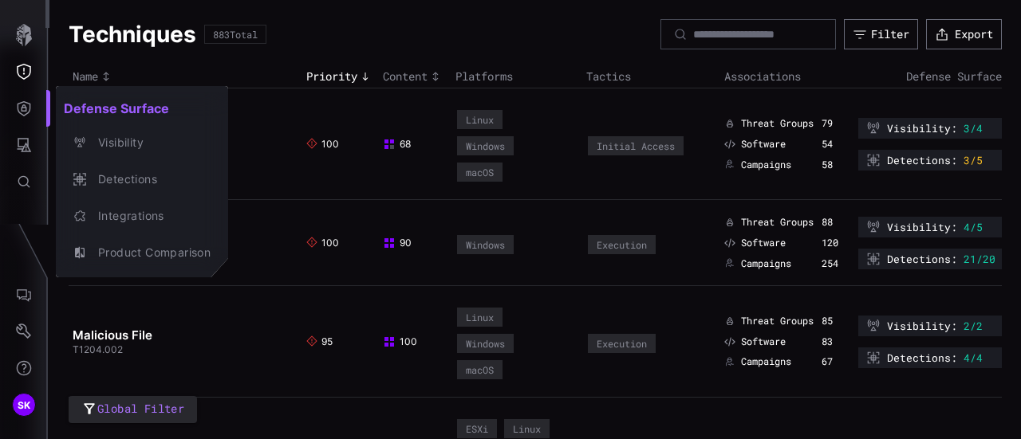
click at [22, 43] on div at bounding box center [510, 219] width 1021 height 439
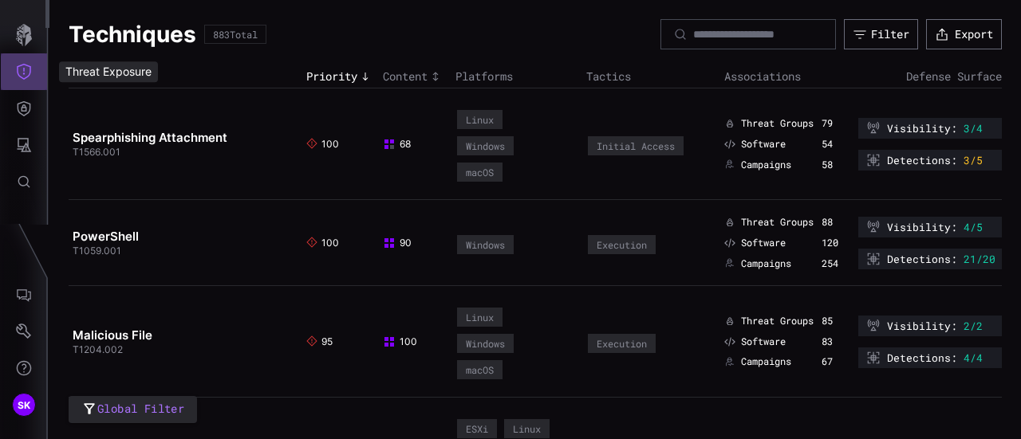
click at [21, 73] on icon "Threat Exposure" at bounding box center [24, 72] width 16 height 16
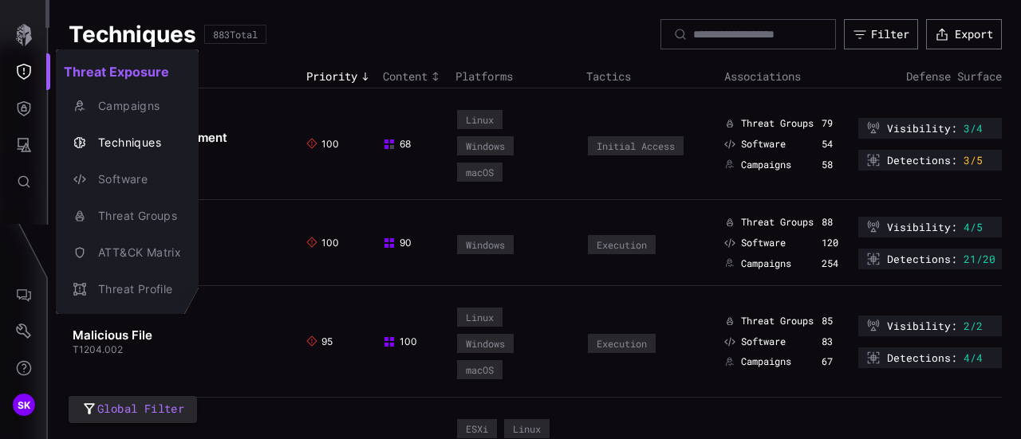
drag, startPoint x: 21, startPoint y: 73, endPoint x: 24, endPoint y: 152, distance: 79.8
click at [24, 152] on div at bounding box center [510, 219] width 1021 height 439
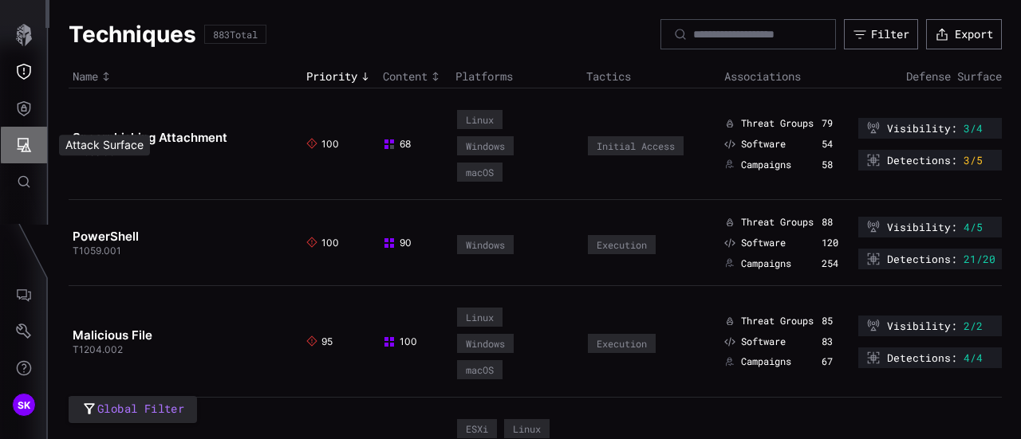
click at [24, 152] on icon "Attack Surface" at bounding box center [24, 145] width 16 height 16
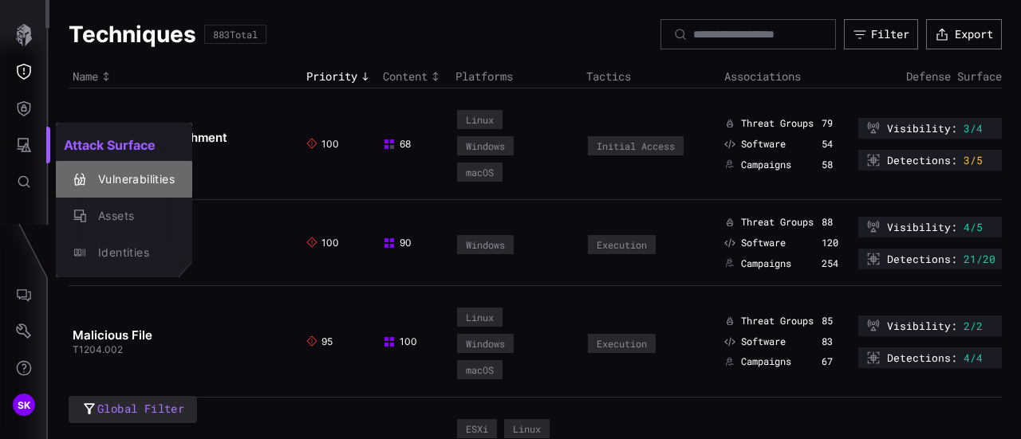
click at [140, 179] on div "Vulnerabilities" at bounding box center [132, 180] width 85 height 20
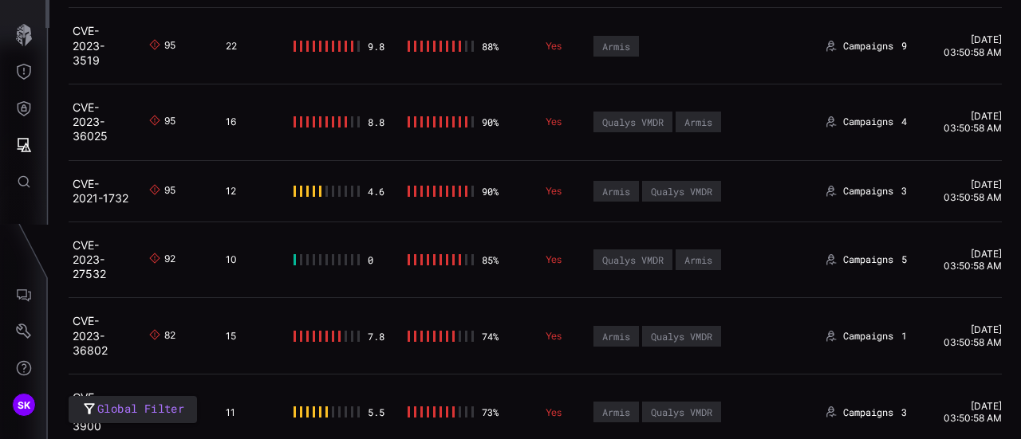
scroll to position [1239, 0]
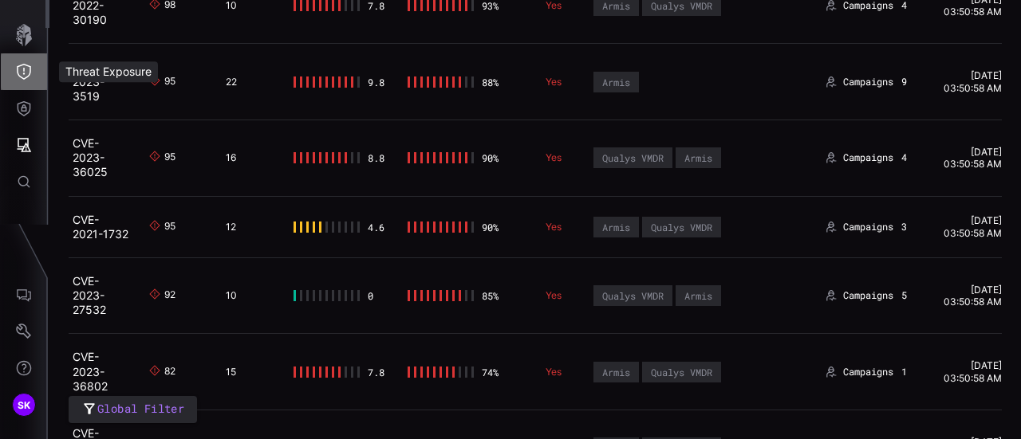
click at [19, 69] on icon "Threat Exposure" at bounding box center [24, 72] width 16 height 16
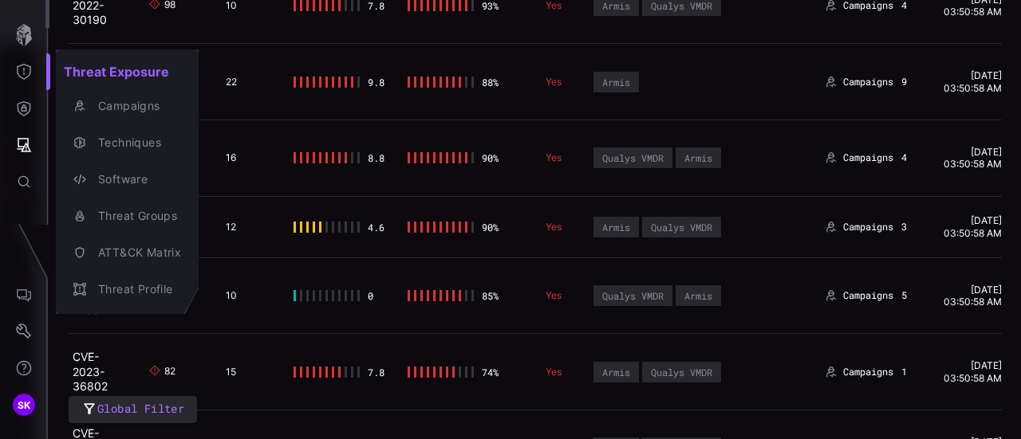
click at [24, 143] on div at bounding box center [510, 219] width 1021 height 439
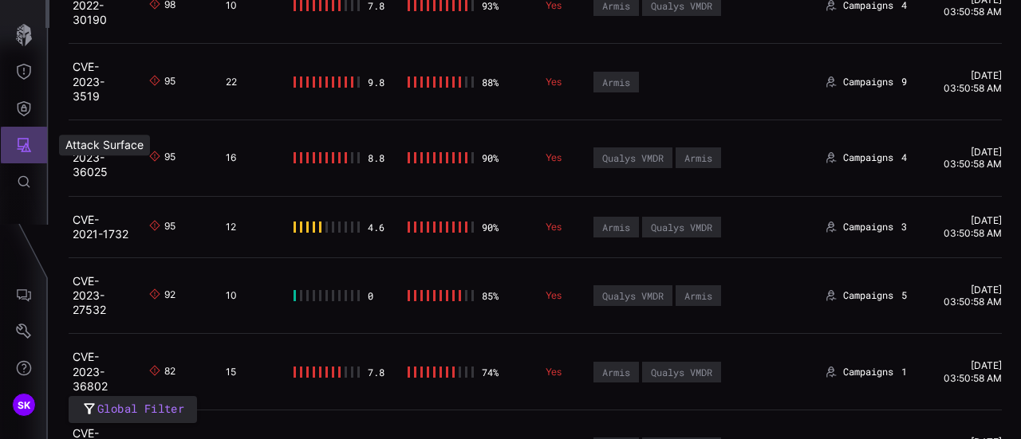
click at [24, 143] on icon "Attack Surface" at bounding box center [24, 145] width 16 height 16
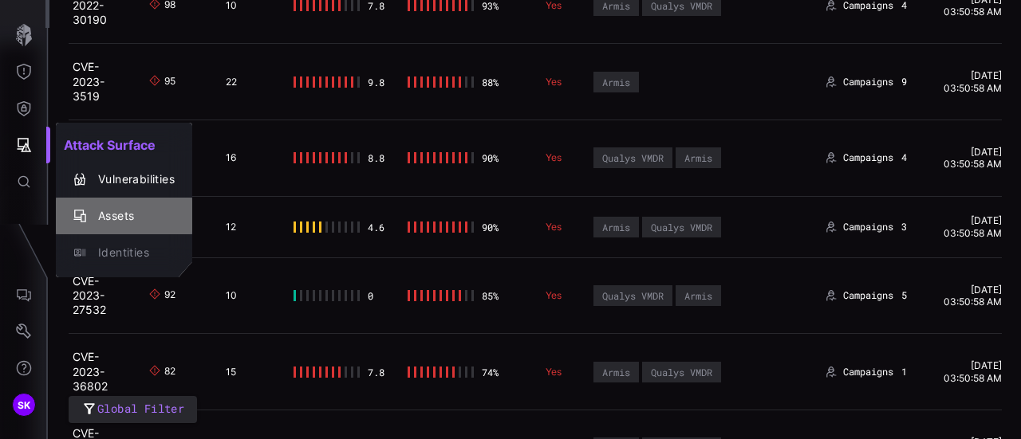
click at [118, 220] on div "Assets" at bounding box center [132, 217] width 85 height 20
